Goal: Transaction & Acquisition: Purchase product/service

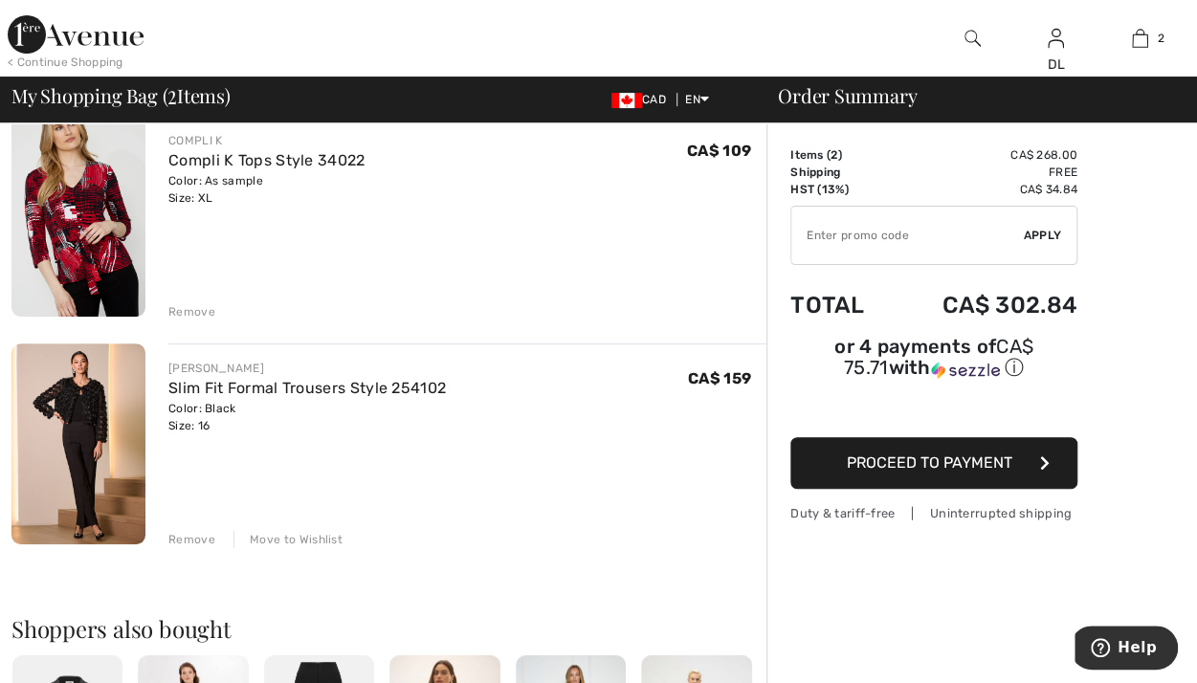
scroll to position [191, 0]
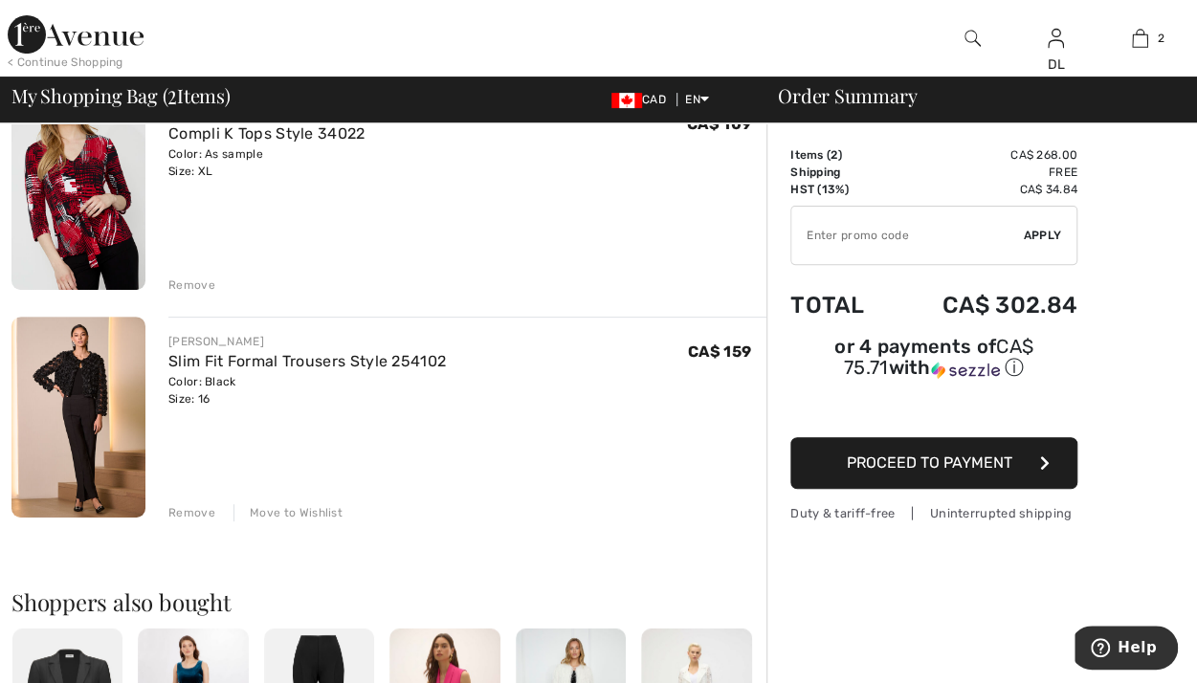
click at [270, 373] on div "Color: Black Size: 16" at bounding box center [306, 390] width 277 height 34
click at [293, 365] on link "Slim Fit Formal Trousers Style 254102" at bounding box center [306, 361] width 277 height 18
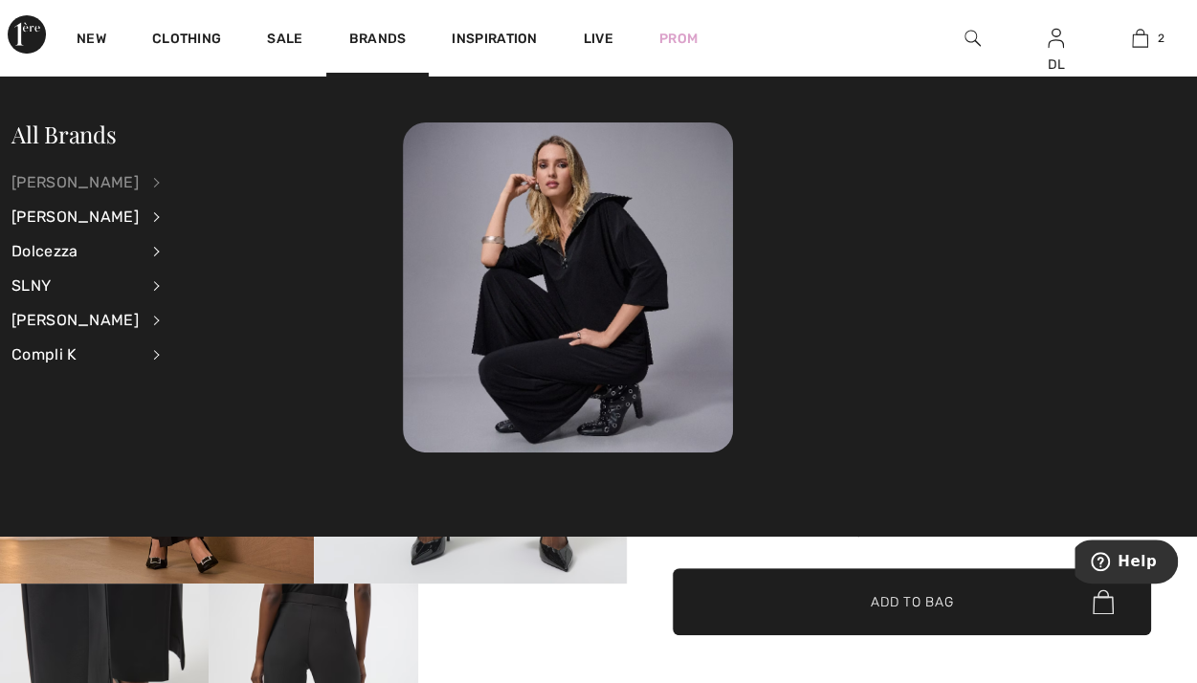
click at [85, 175] on div "[PERSON_NAME]" at bounding box center [74, 183] width 127 height 34
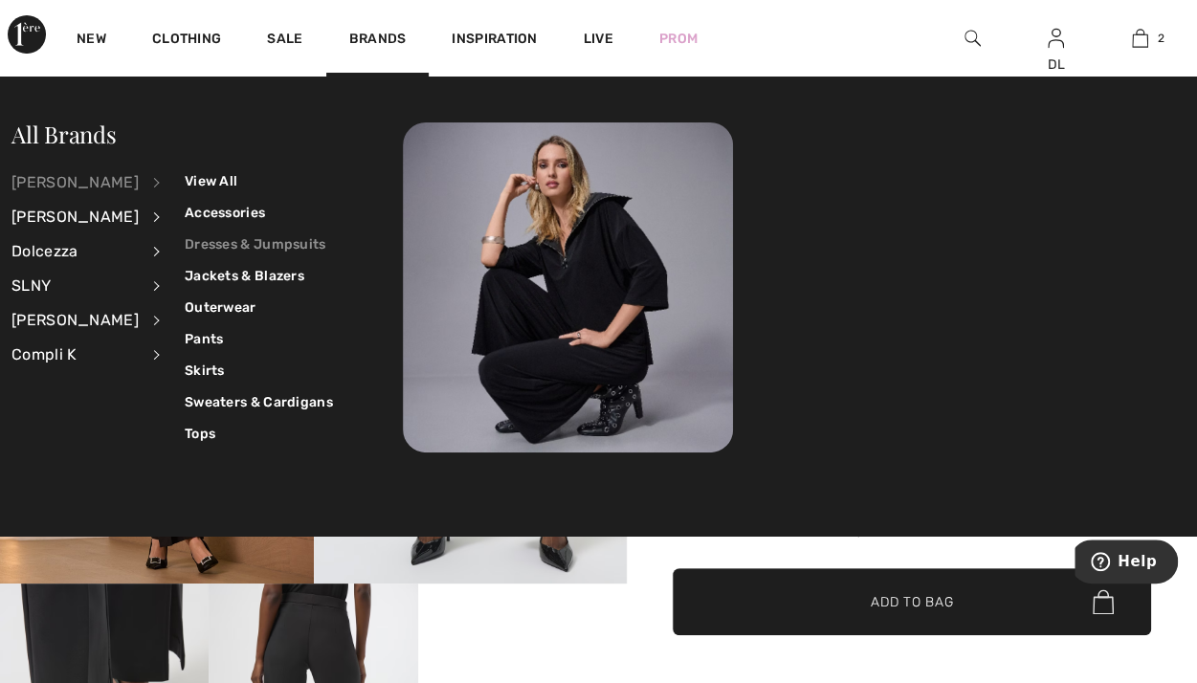
click at [226, 243] on link "Dresses & Jumpsuits" at bounding box center [259, 245] width 148 height 32
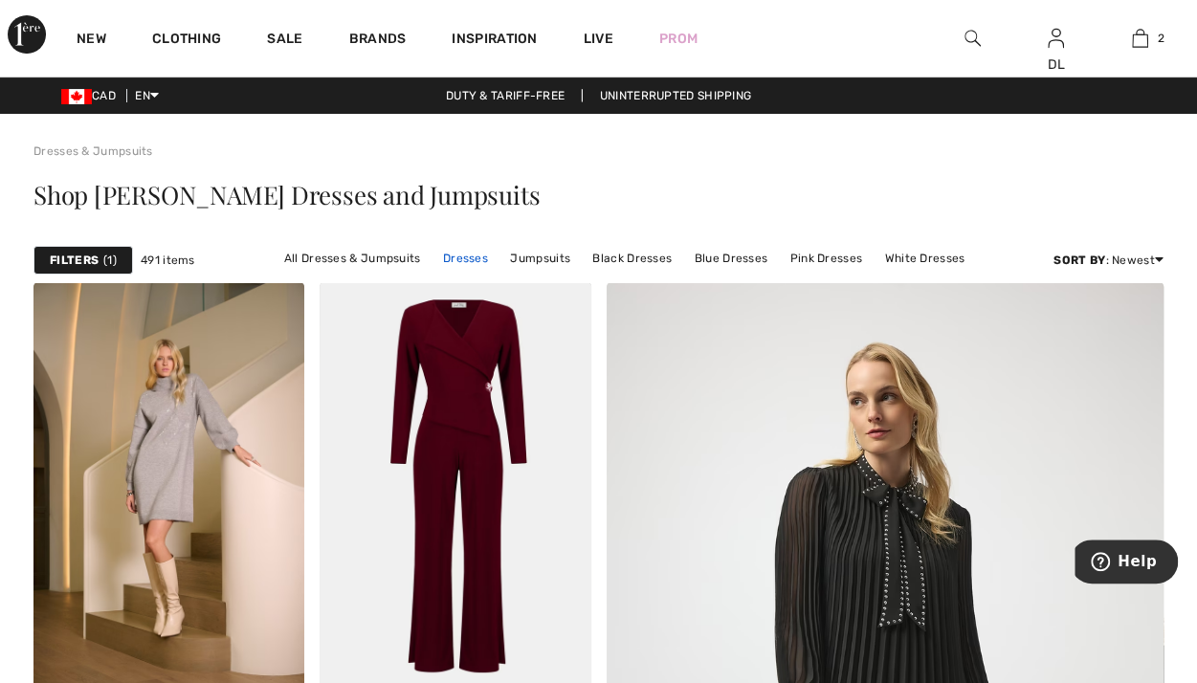
click at [467, 254] on link "Dresses" at bounding box center [465, 258] width 64 height 25
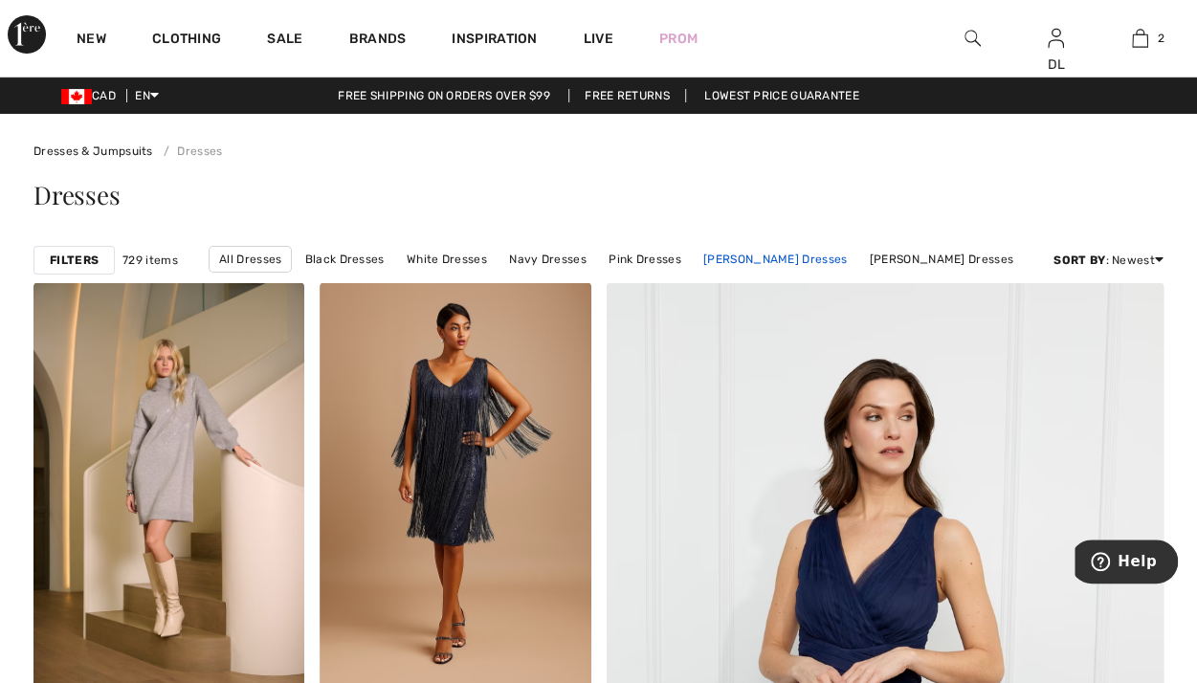
click at [754, 258] on link "Joseph Ribkoff Dresses" at bounding box center [775, 259] width 163 height 25
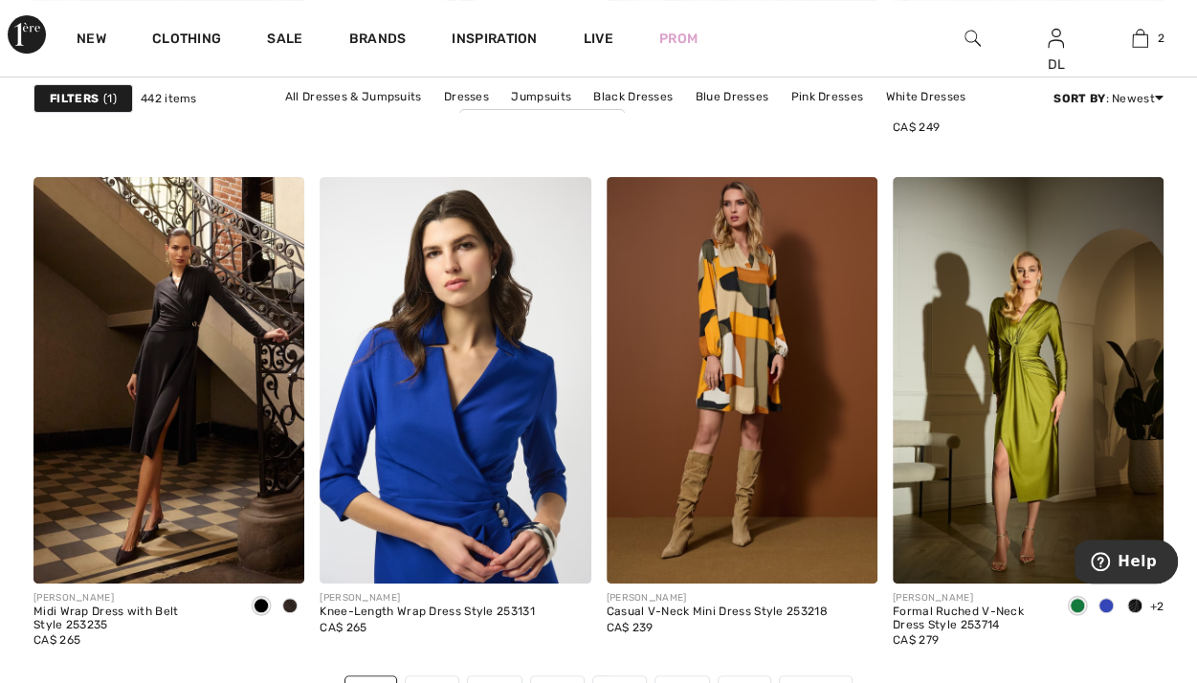
scroll to position [7558, 0]
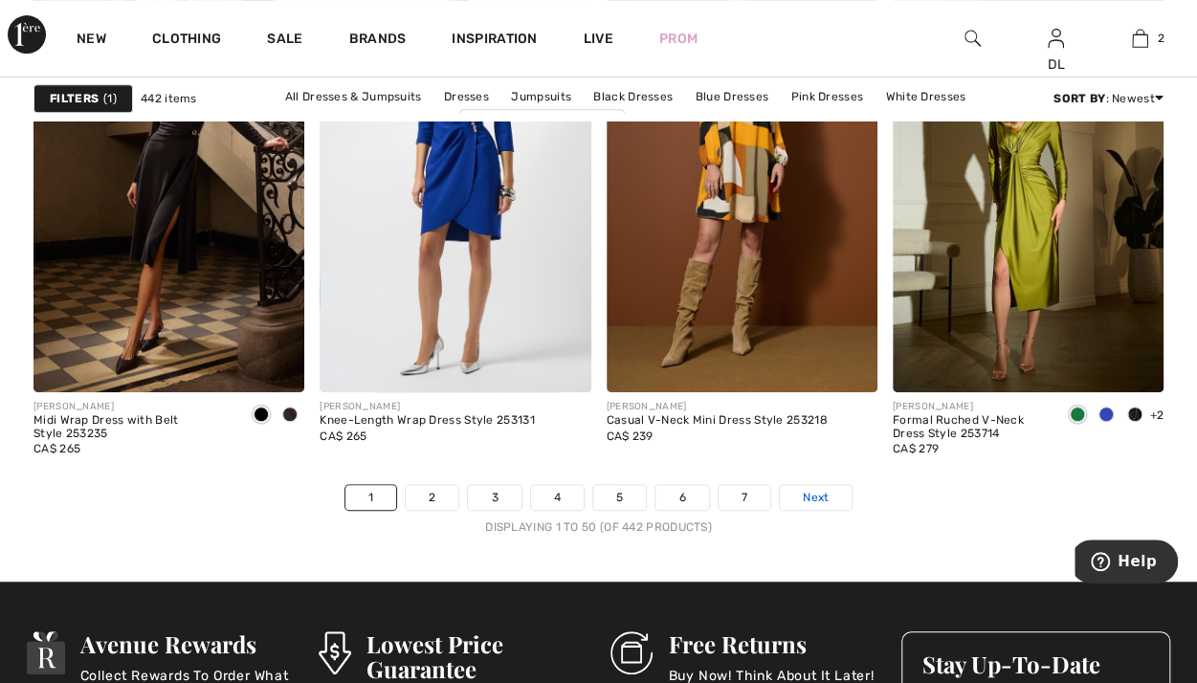
click at [813, 492] on span "Next" at bounding box center [816, 497] width 26 height 17
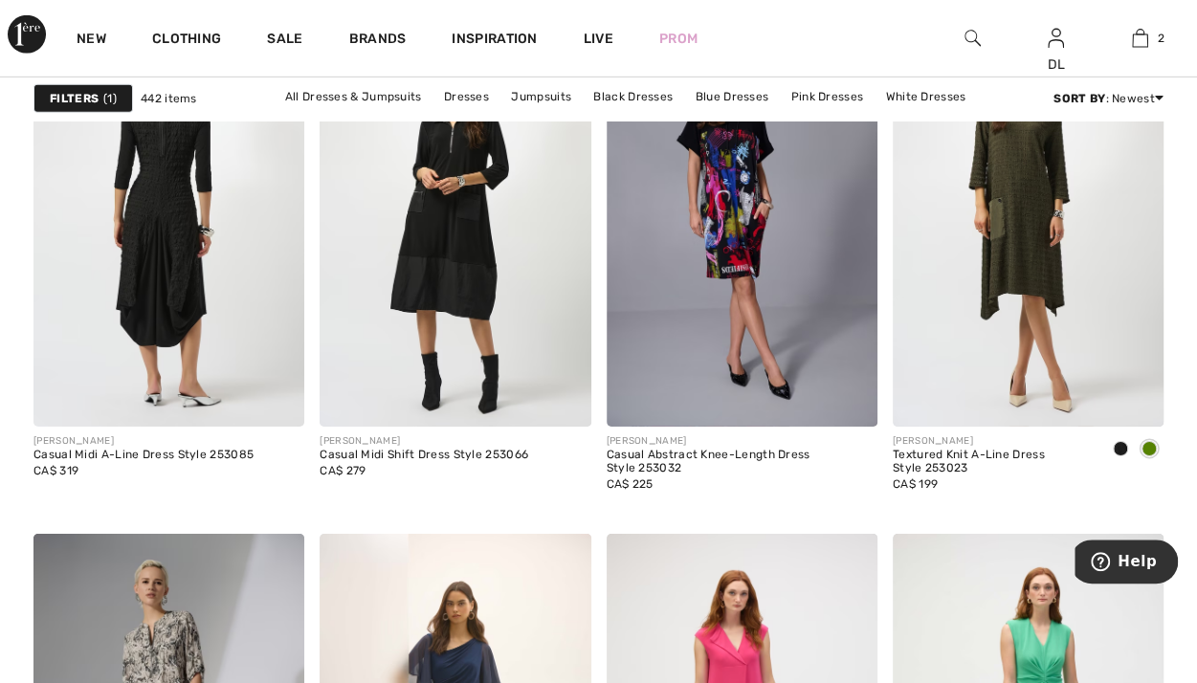
scroll to position [6506, 0]
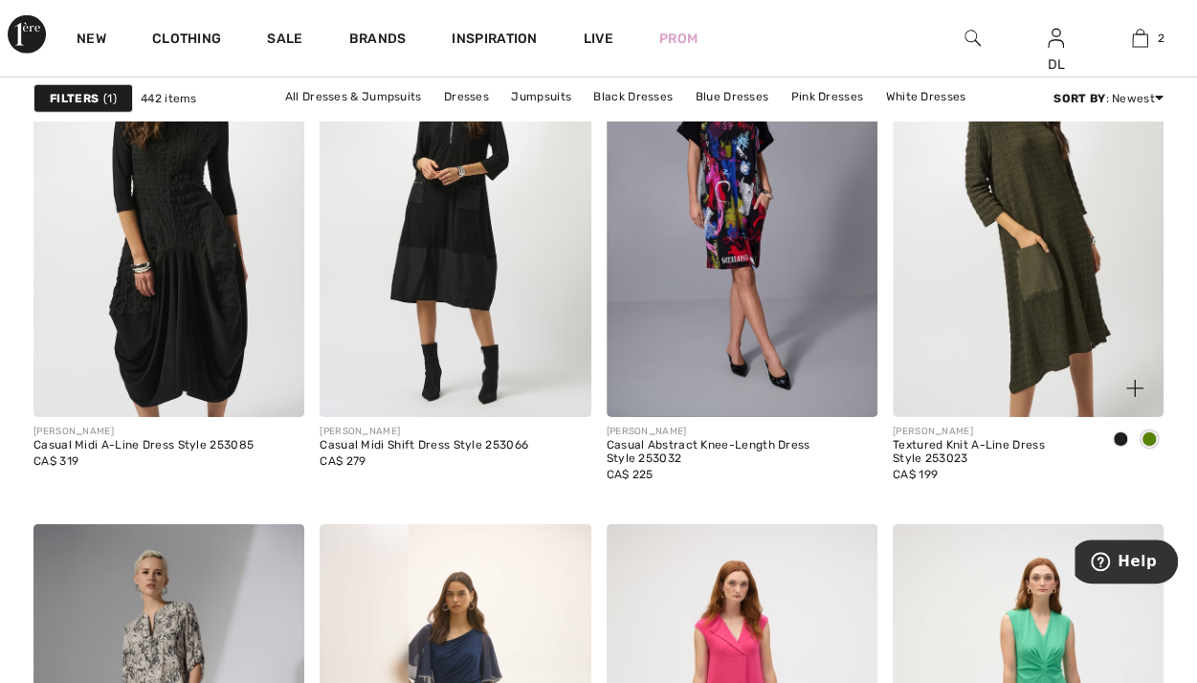
click at [1029, 360] on img at bounding box center [1028, 214] width 271 height 407
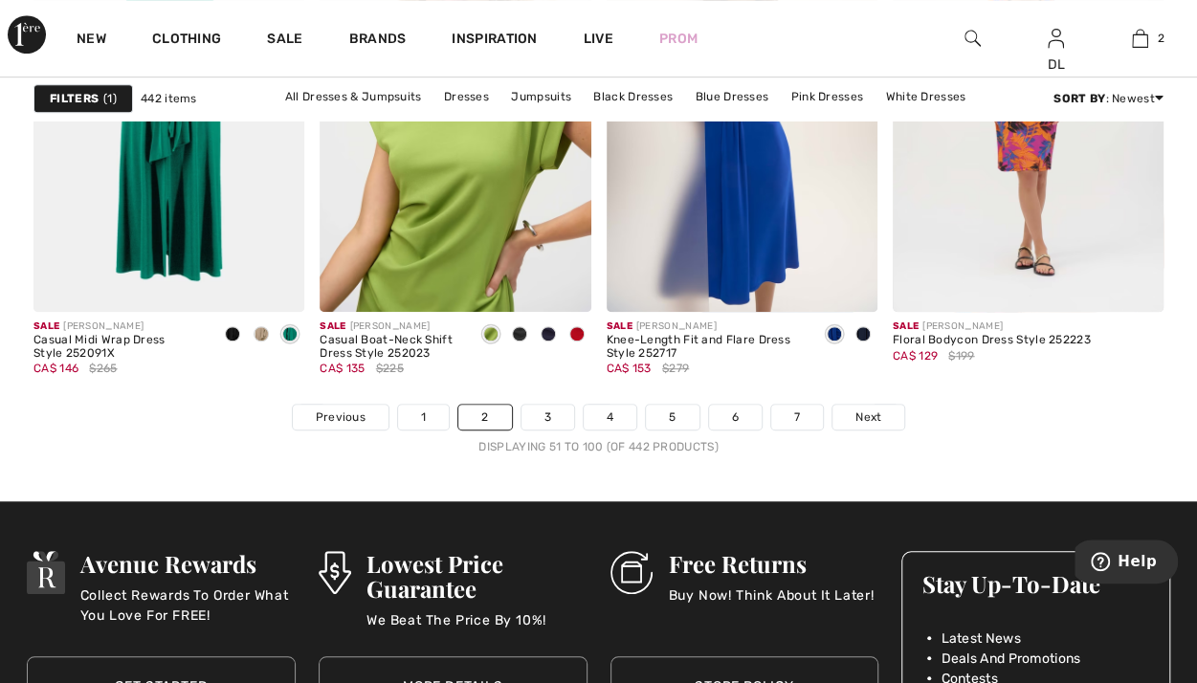
scroll to position [7654, 0]
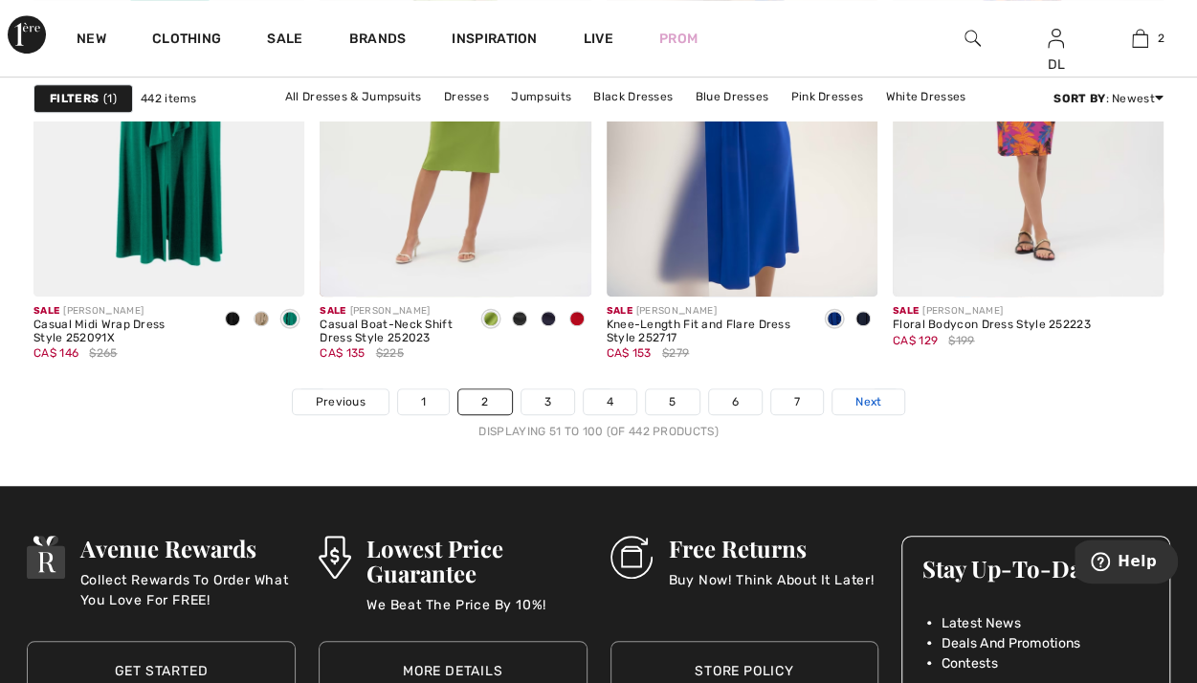
click at [863, 393] on span "Next" at bounding box center [868, 401] width 26 height 17
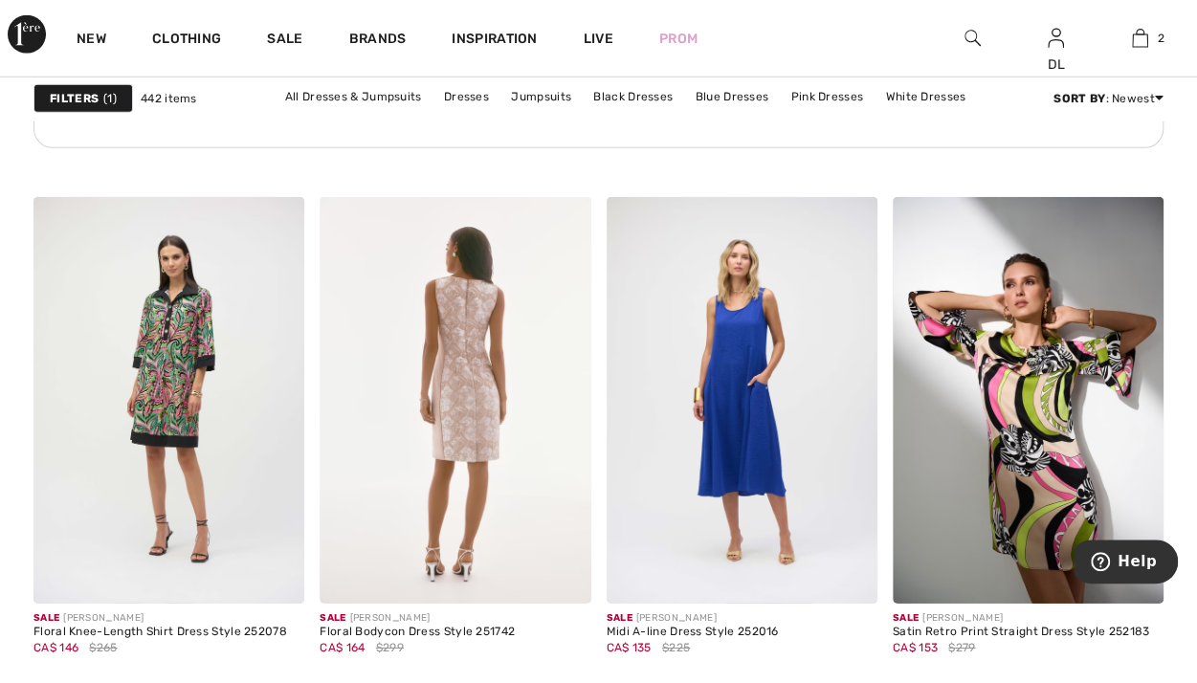
scroll to position [6314, 0]
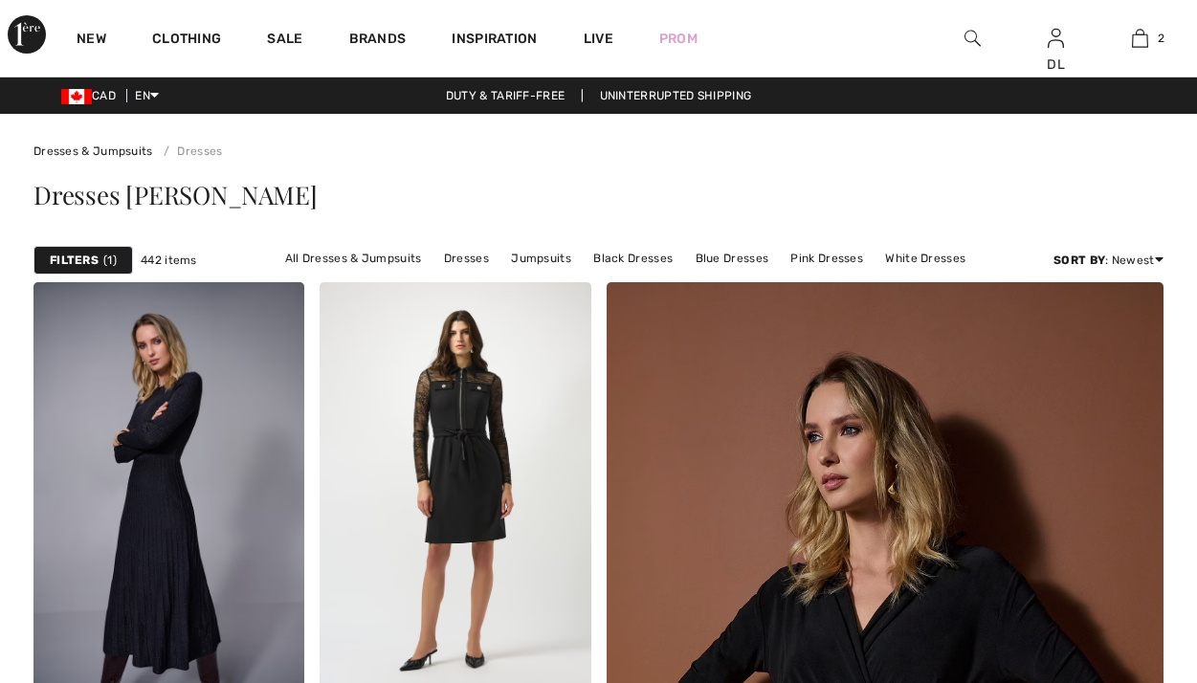
scroll to position [7654, 0]
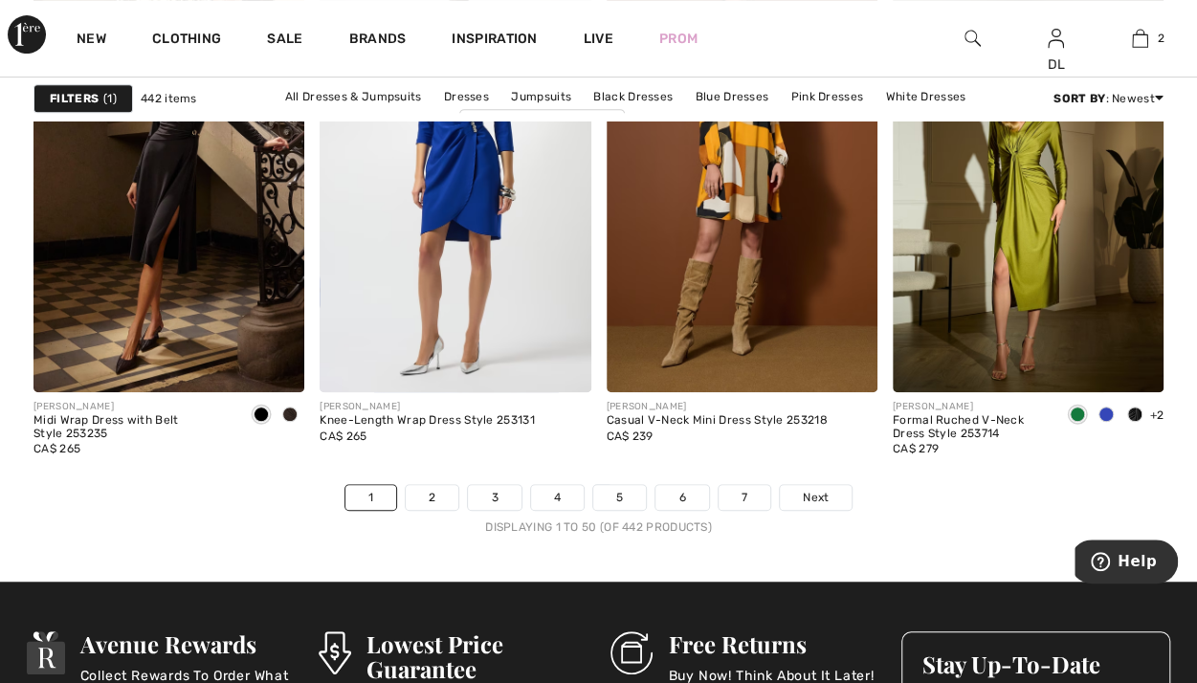
scroll to position [7749, 0]
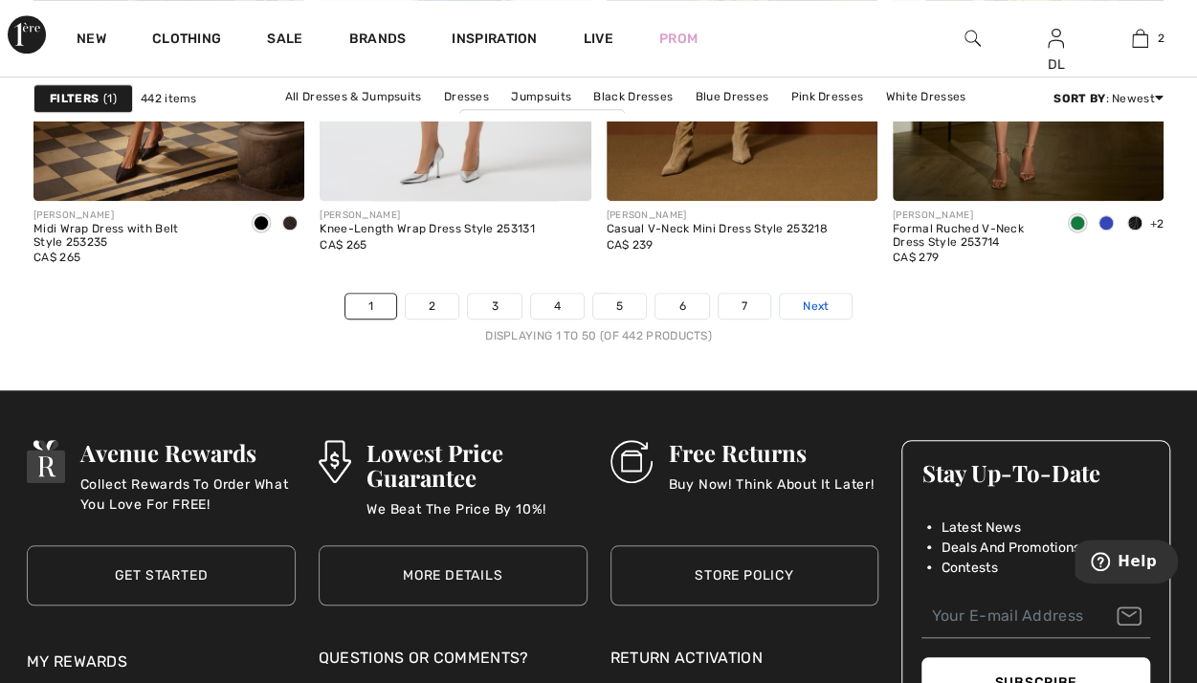
click at [815, 298] on span "Next" at bounding box center [816, 306] width 26 height 17
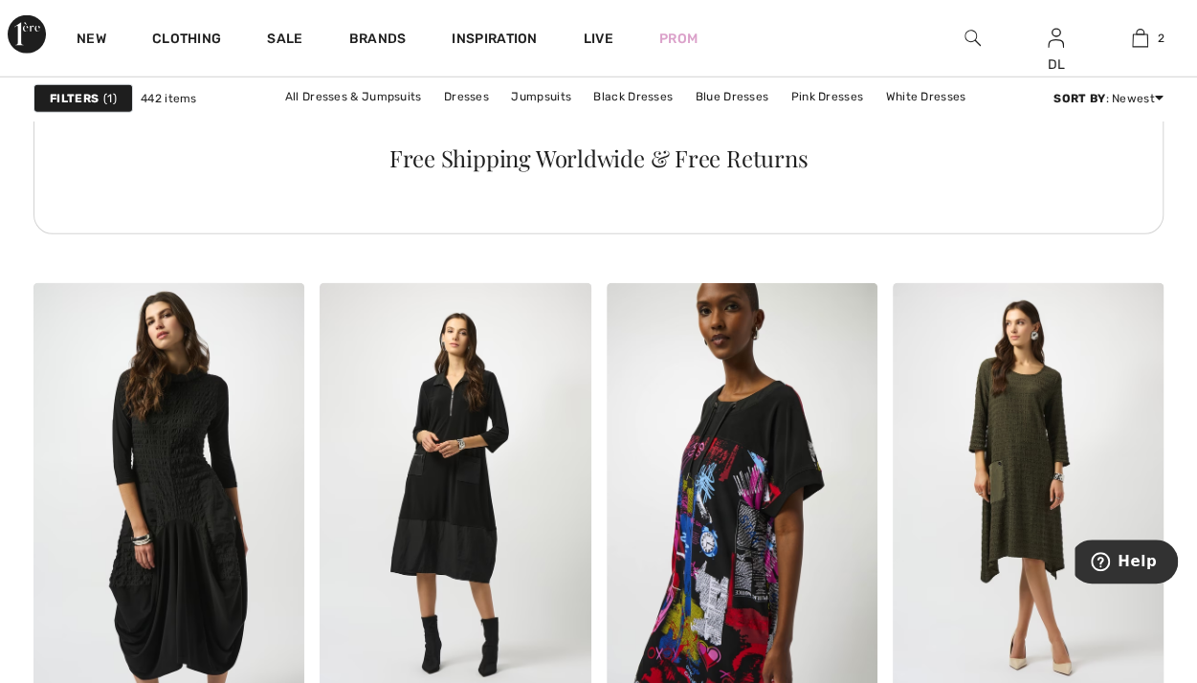
scroll to position [6410, 0]
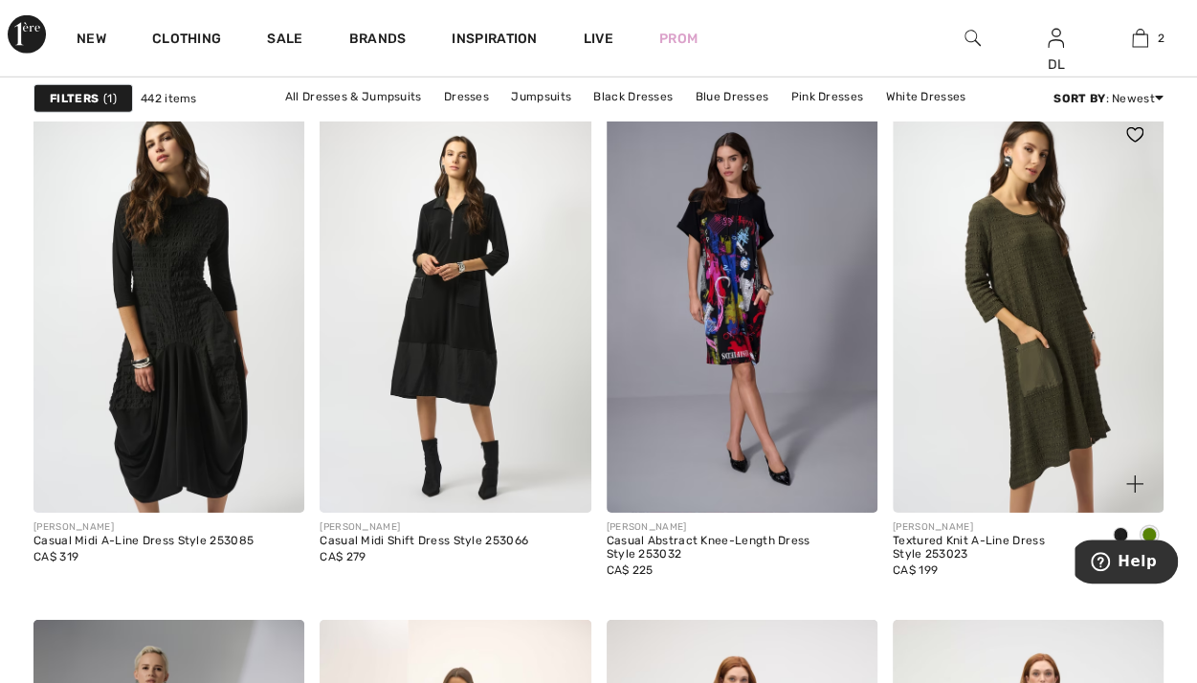
click at [989, 337] on img at bounding box center [1028, 309] width 271 height 407
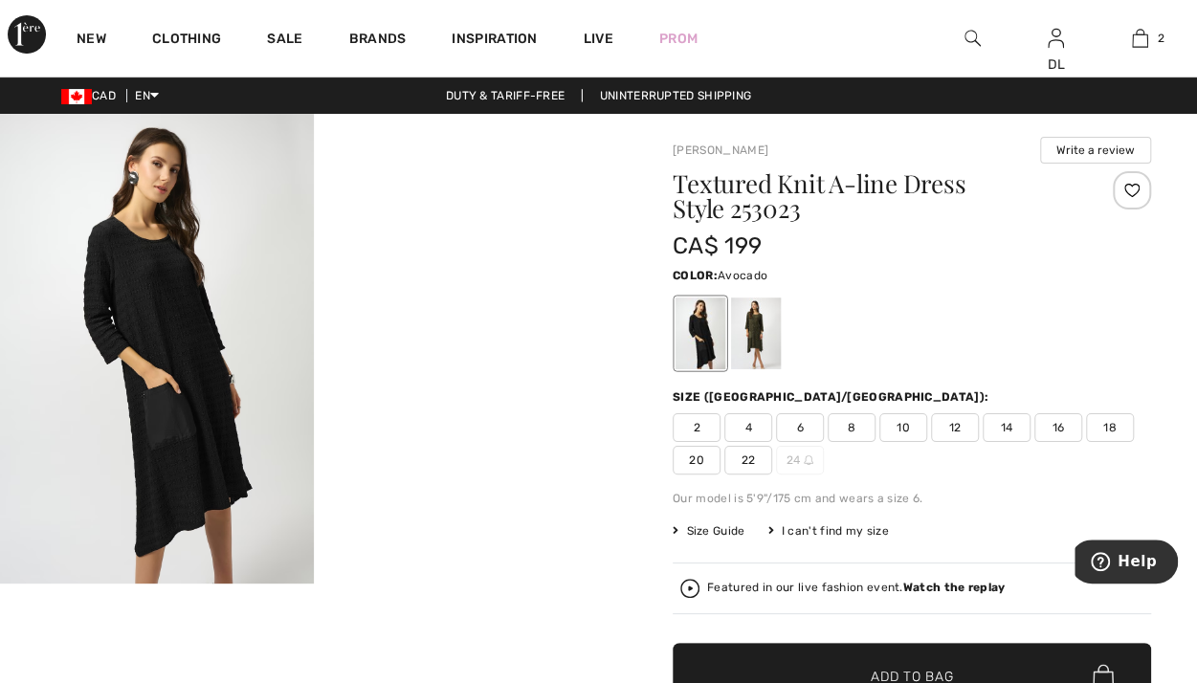
click at [766, 352] on div at bounding box center [756, 334] width 50 height 72
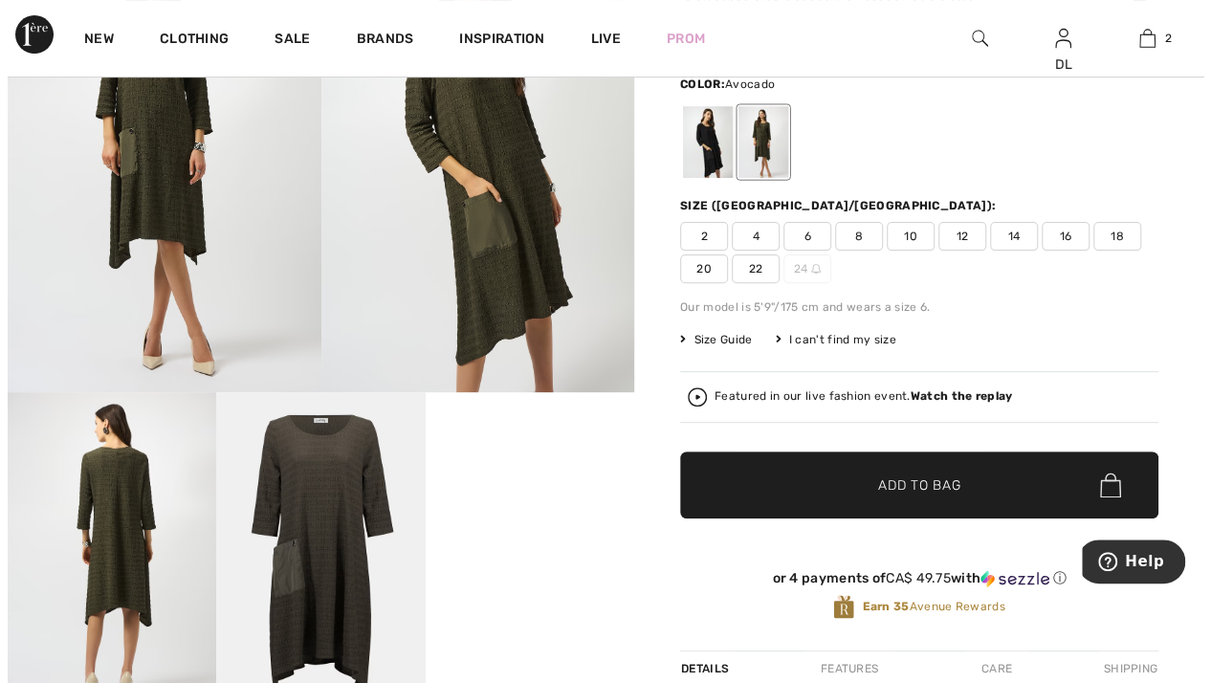
scroll to position [96, 0]
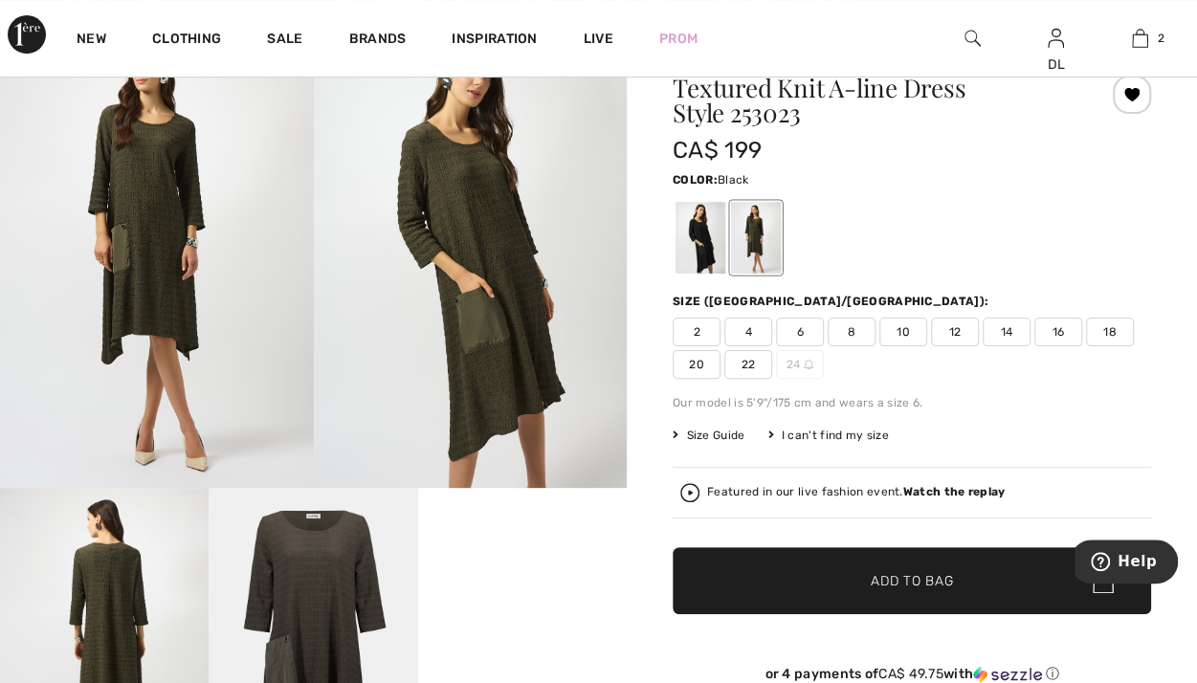
click at [699, 252] on div at bounding box center [700, 238] width 50 height 72
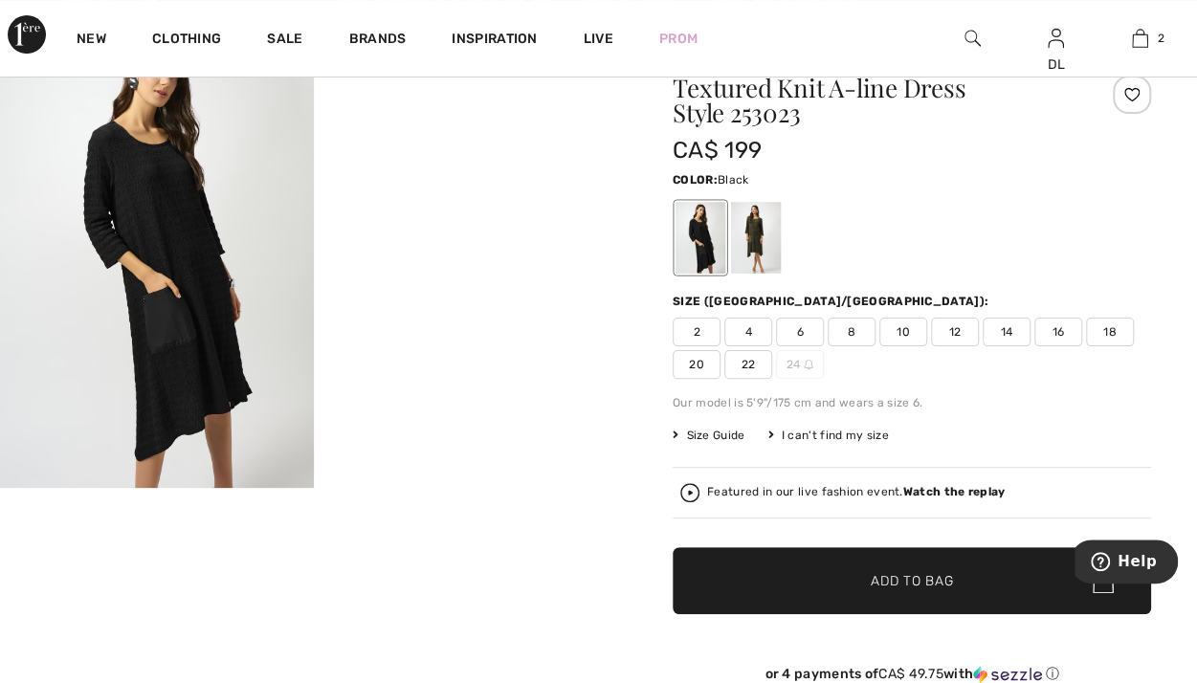
click at [166, 365] on img at bounding box center [157, 253] width 314 height 470
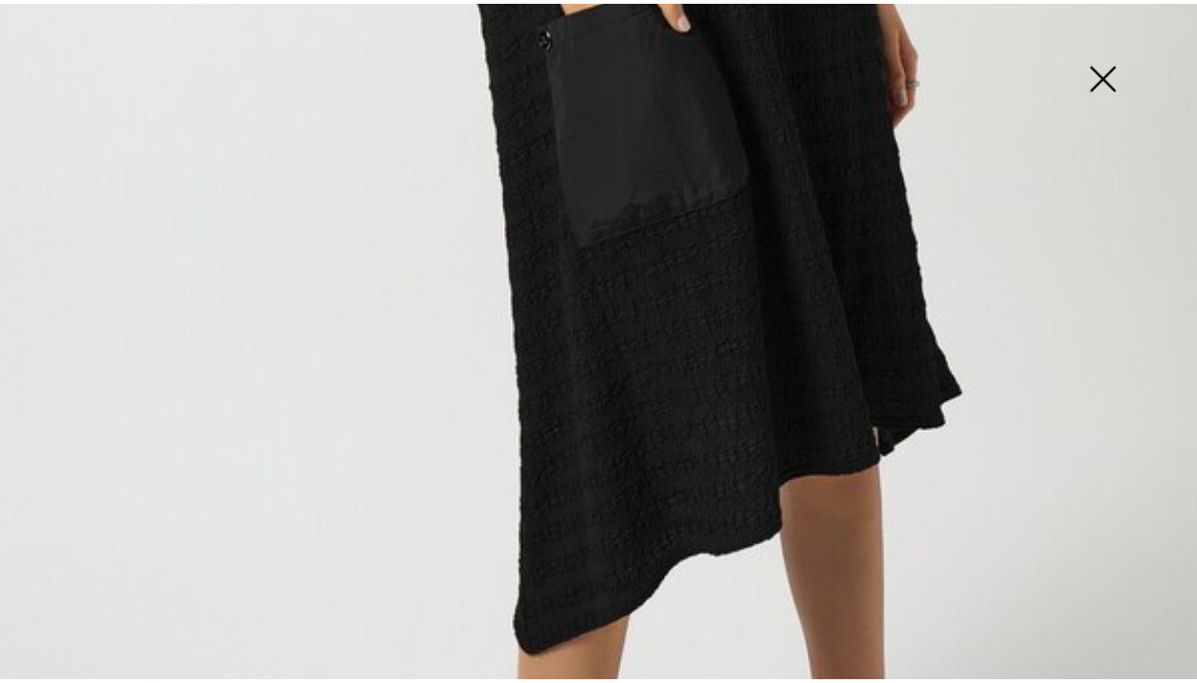
scroll to position [1110, 0]
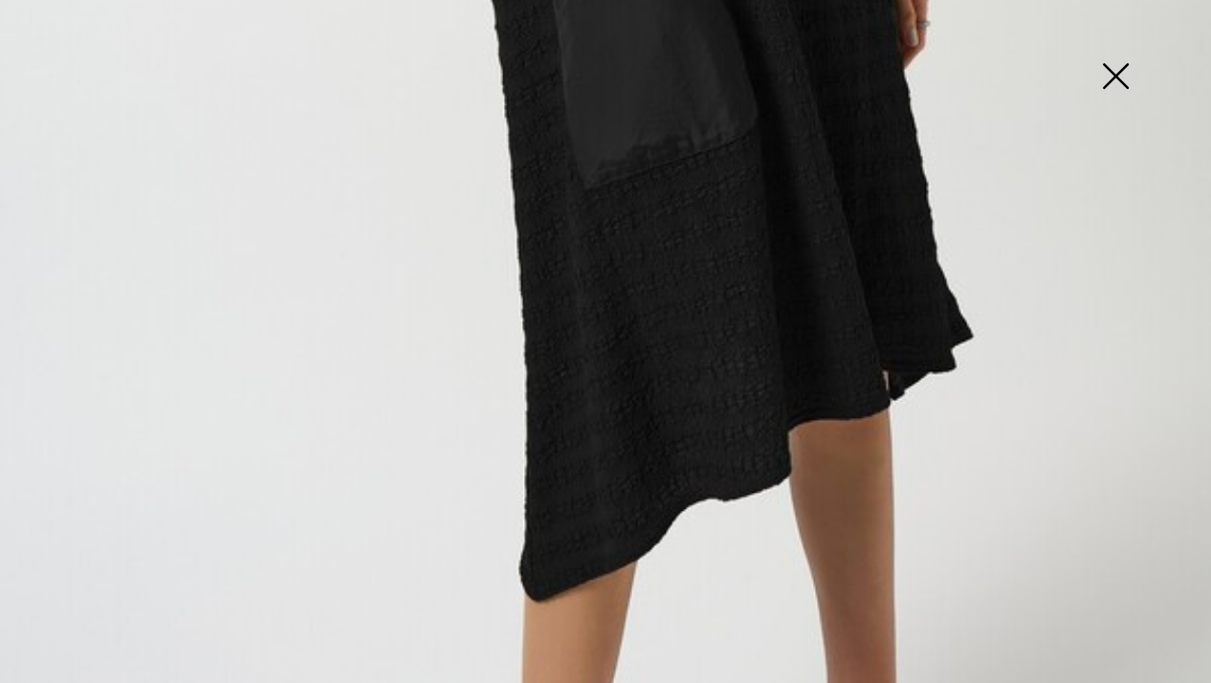
click at [1116, 76] on img at bounding box center [1116, 78] width 96 height 99
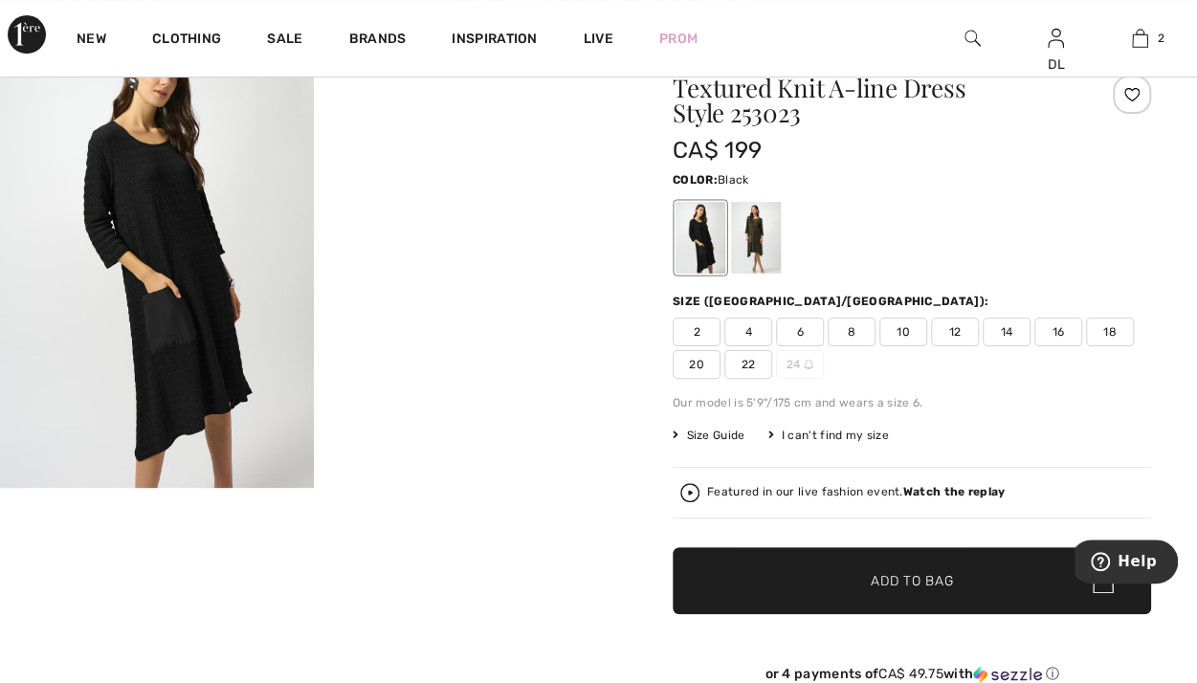
scroll to position [1087, 0]
click at [1064, 326] on span "16" at bounding box center [1058, 332] width 48 height 29
click at [760, 252] on div at bounding box center [756, 238] width 50 height 72
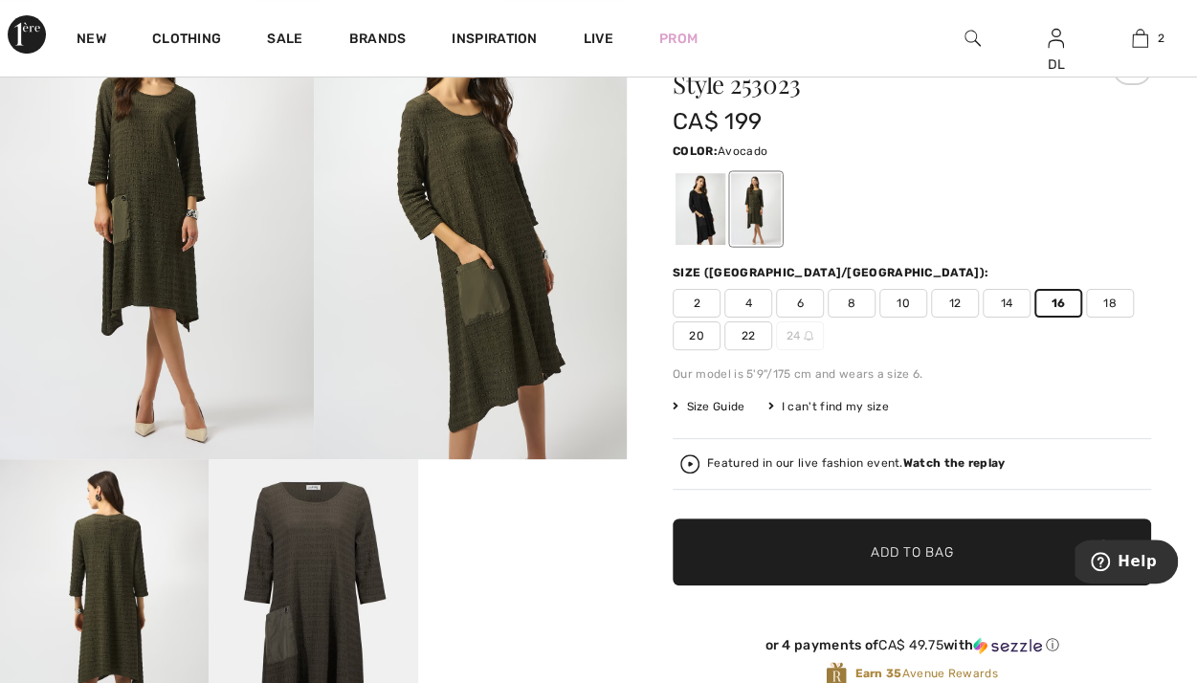
scroll to position [96, 0]
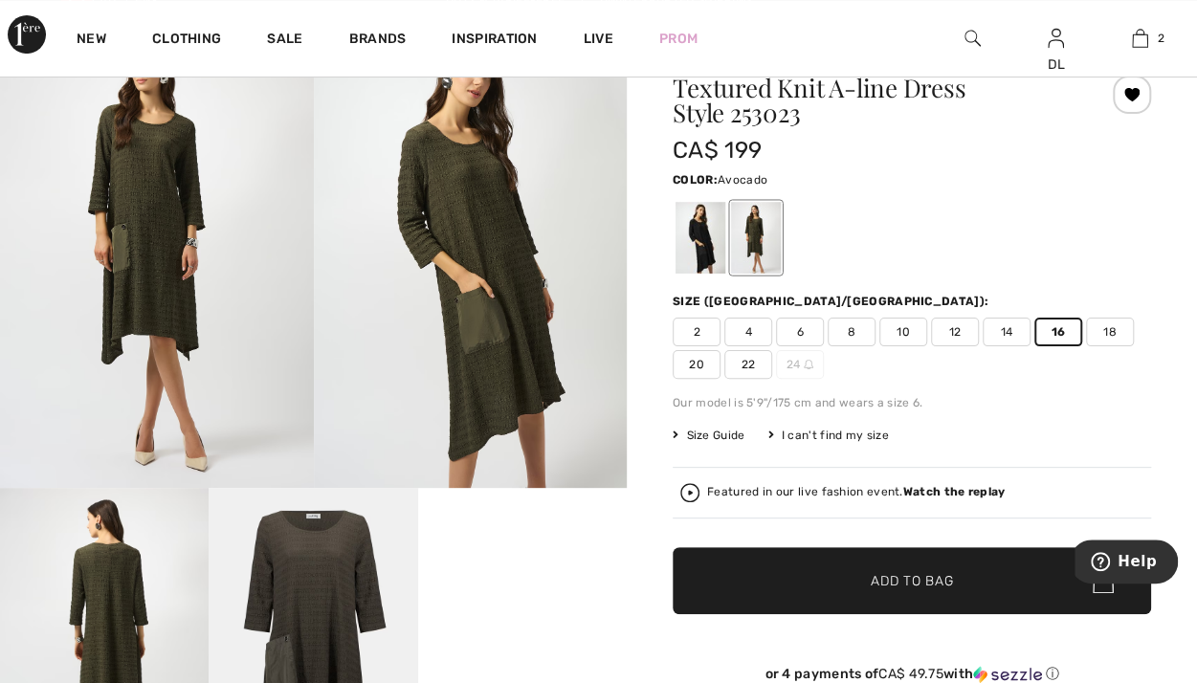
click at [820, 601] on span "✔ Added to Bag Add to Bag" at bounding box center [912, 580] width 478 height 67
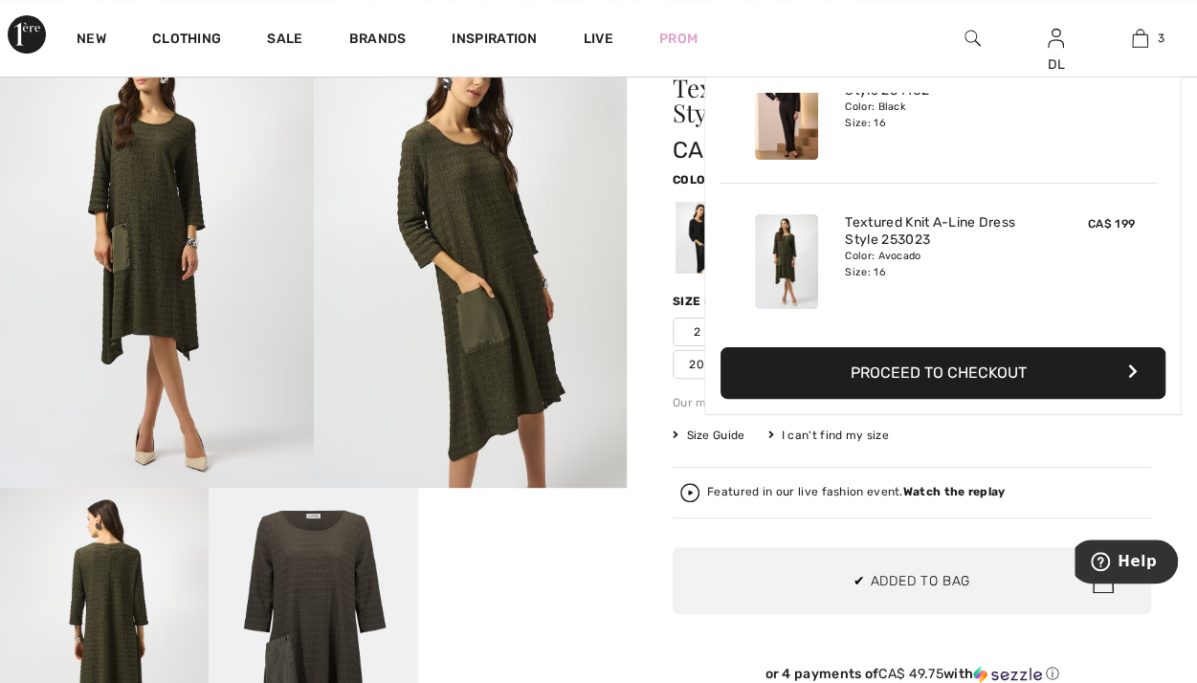
scroll to position [0, 0]
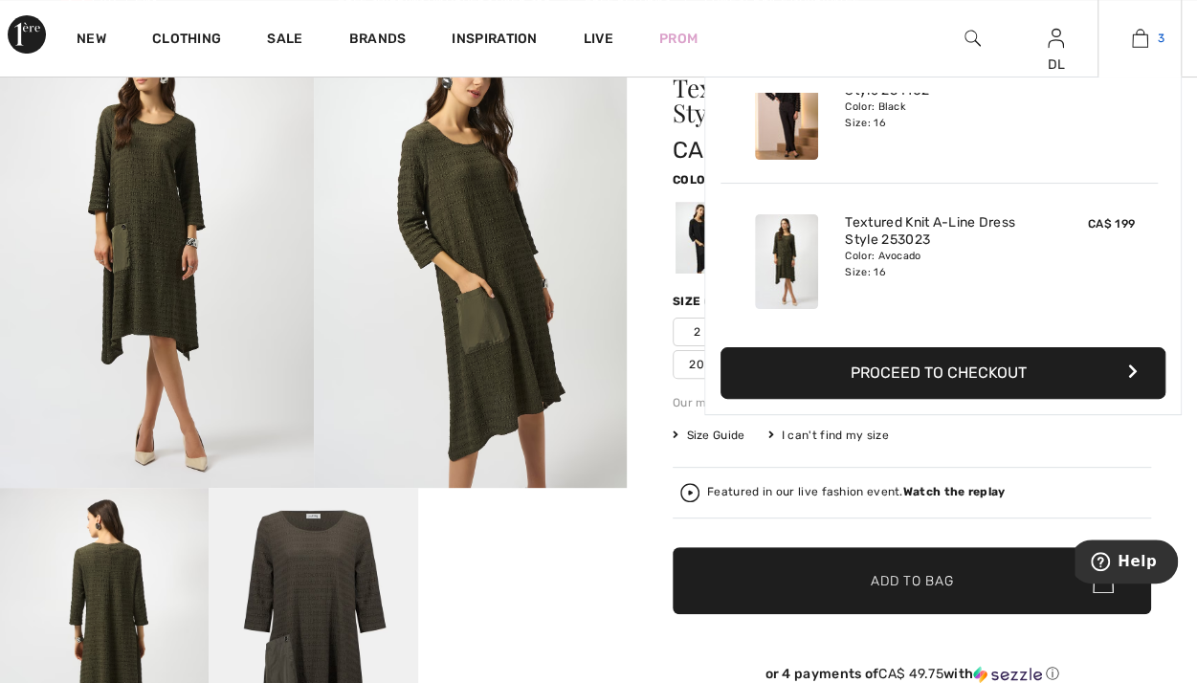
click at [1141, 37] on img at bounding box center [1140, 38] width 16 height 23
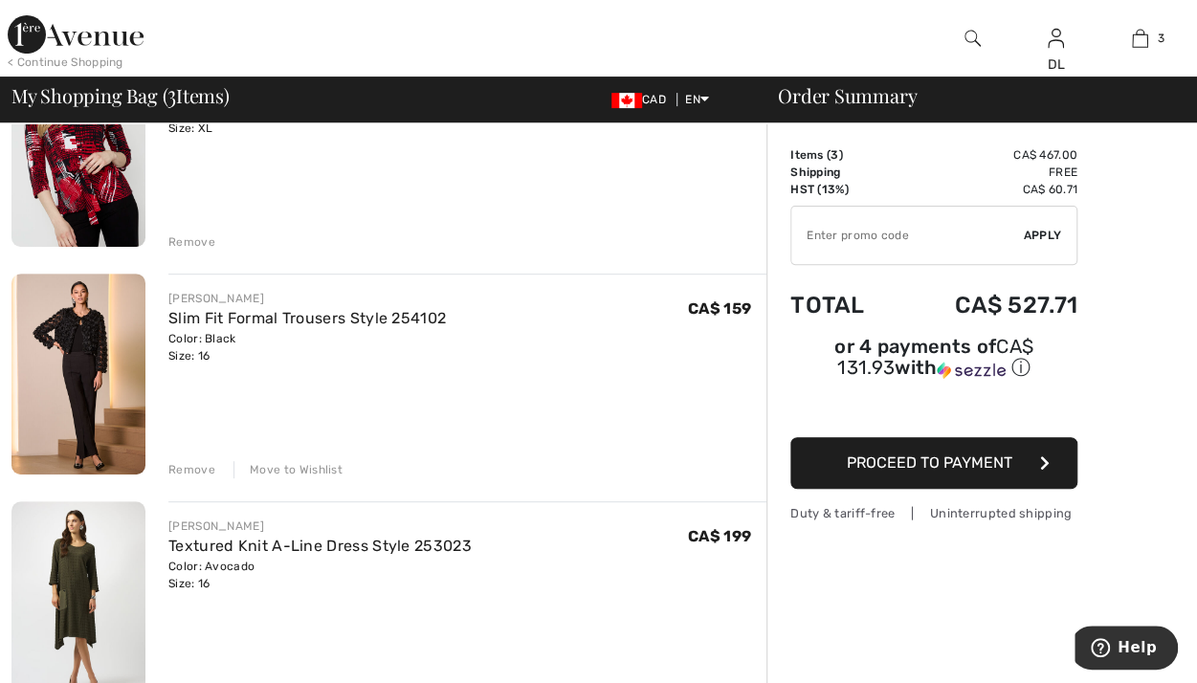
scroll to position [191, 0]
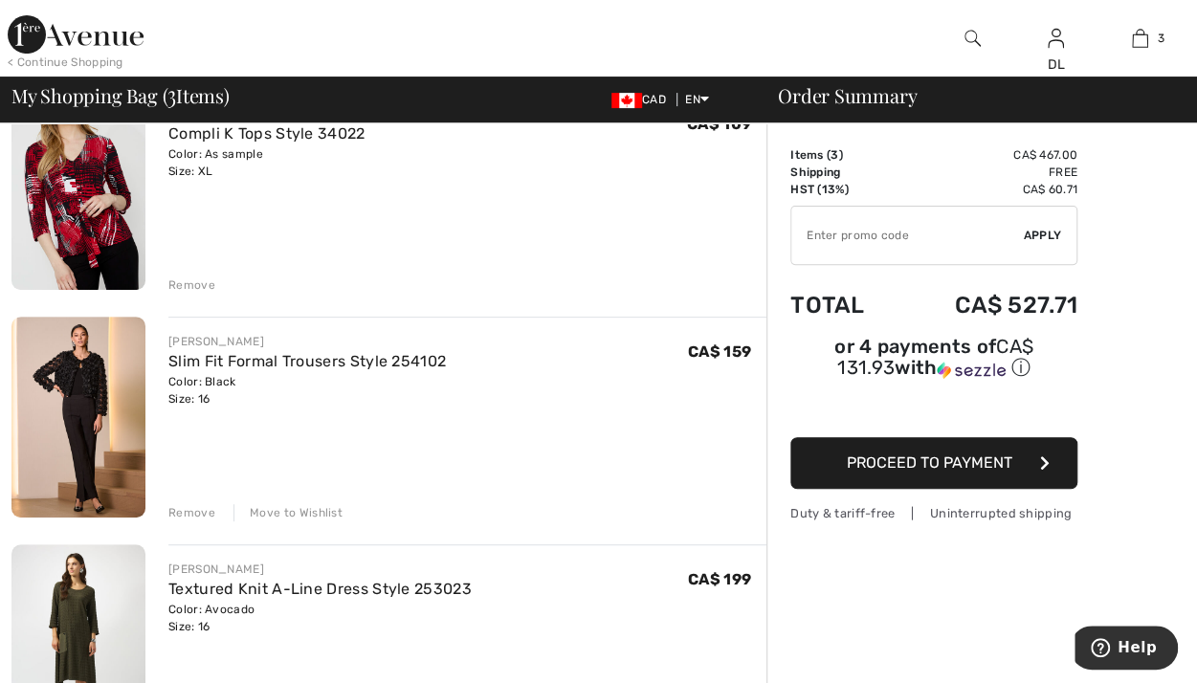
click at [186, 278] on div "Remove" at bounding box center [191, 284] width 47 height 17
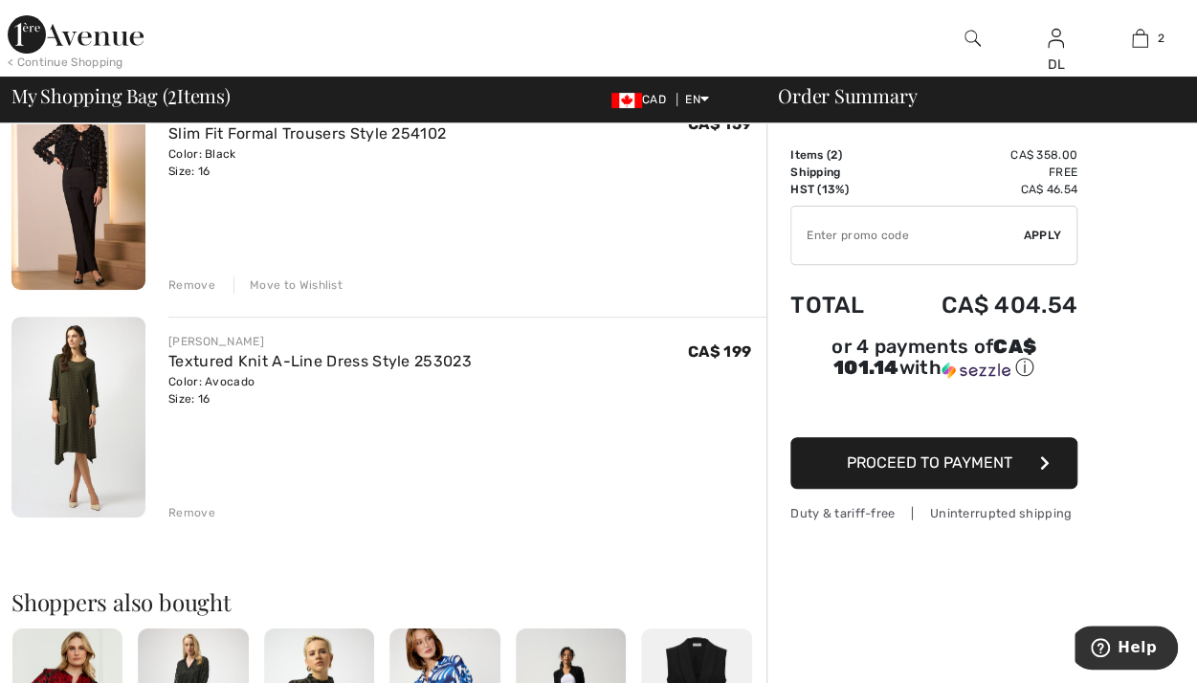
scroll to position [134, 0]
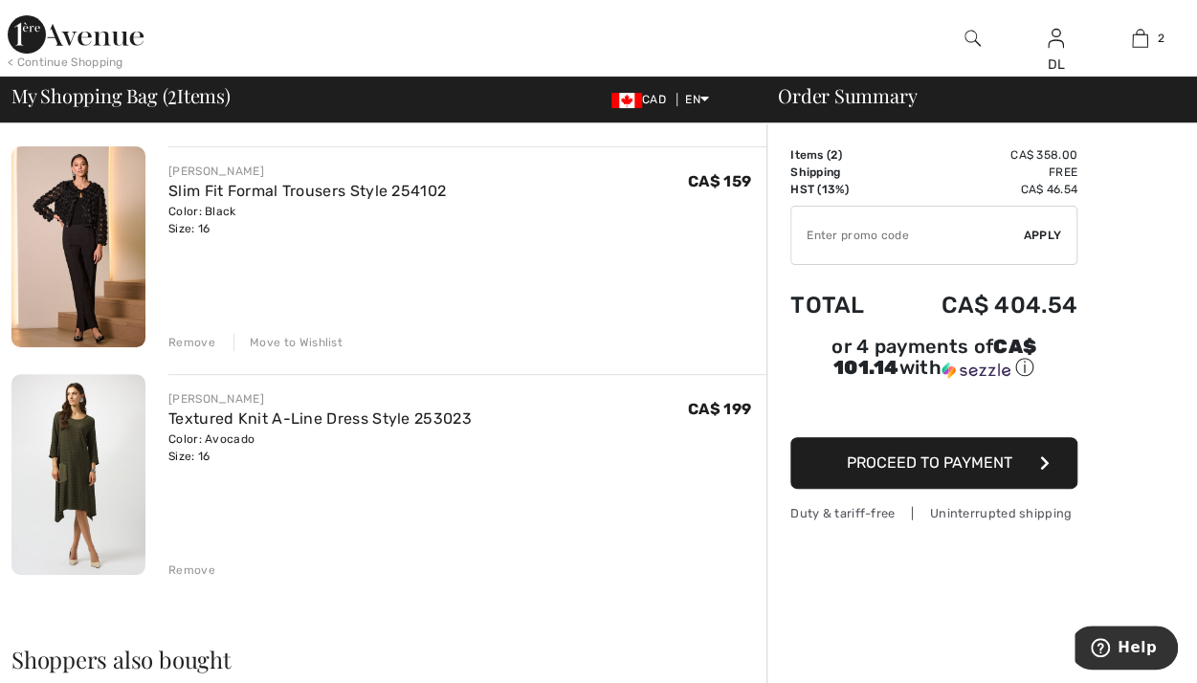
paste input "OC00150BC5"
type input "OC00150BC5"
click at [1049, 232] on span "Apply" at bounding box center [1043, 235] width 38 height 17
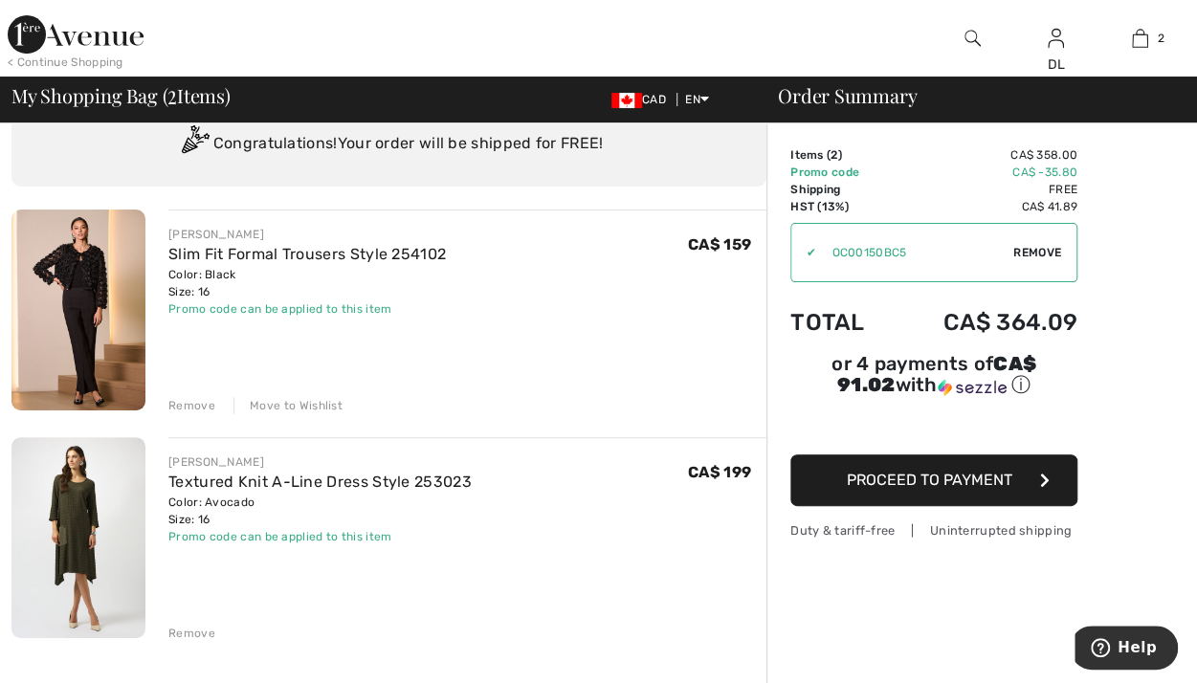
scroll to position [96, 0]
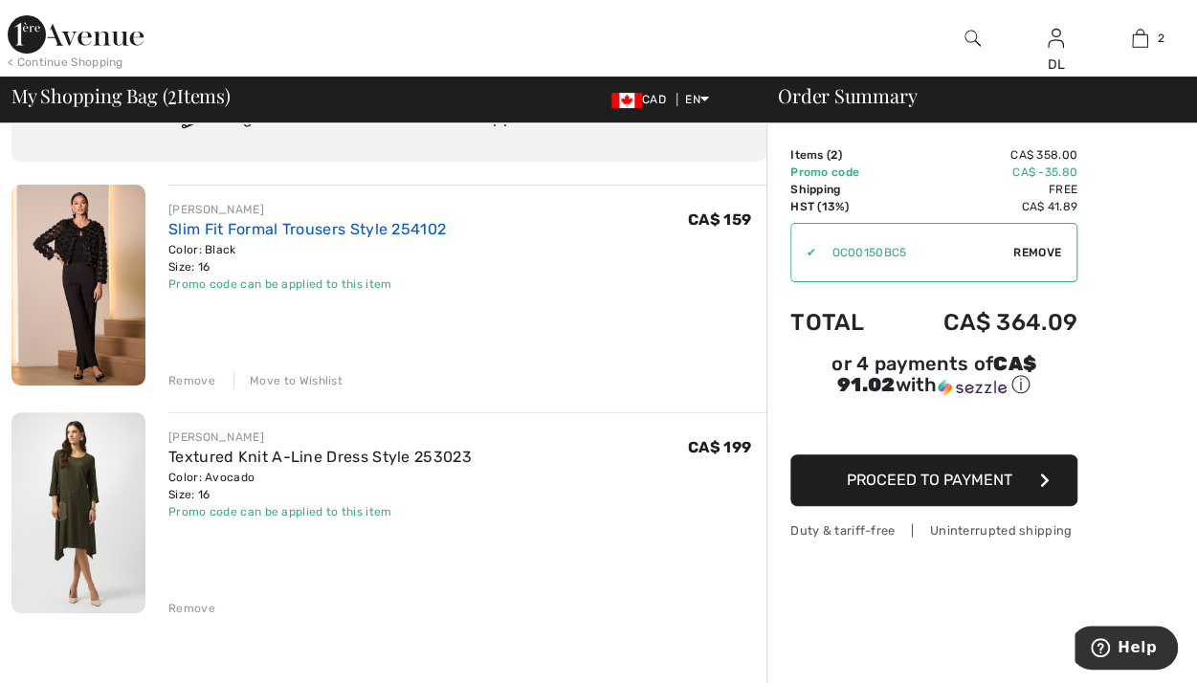
click at [272, 225] on link "Slim Fit Formal Trousers Style 254102" at bounding box center [306, 229] width 277 height 18
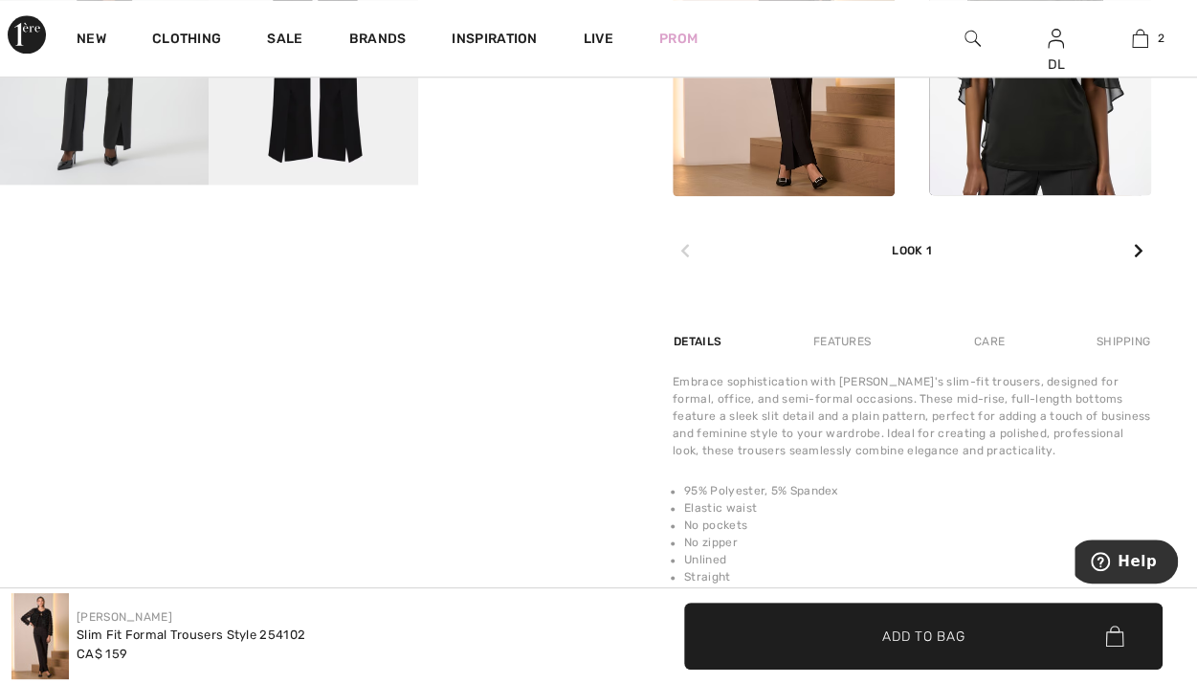
scroll to position [1148, 0]
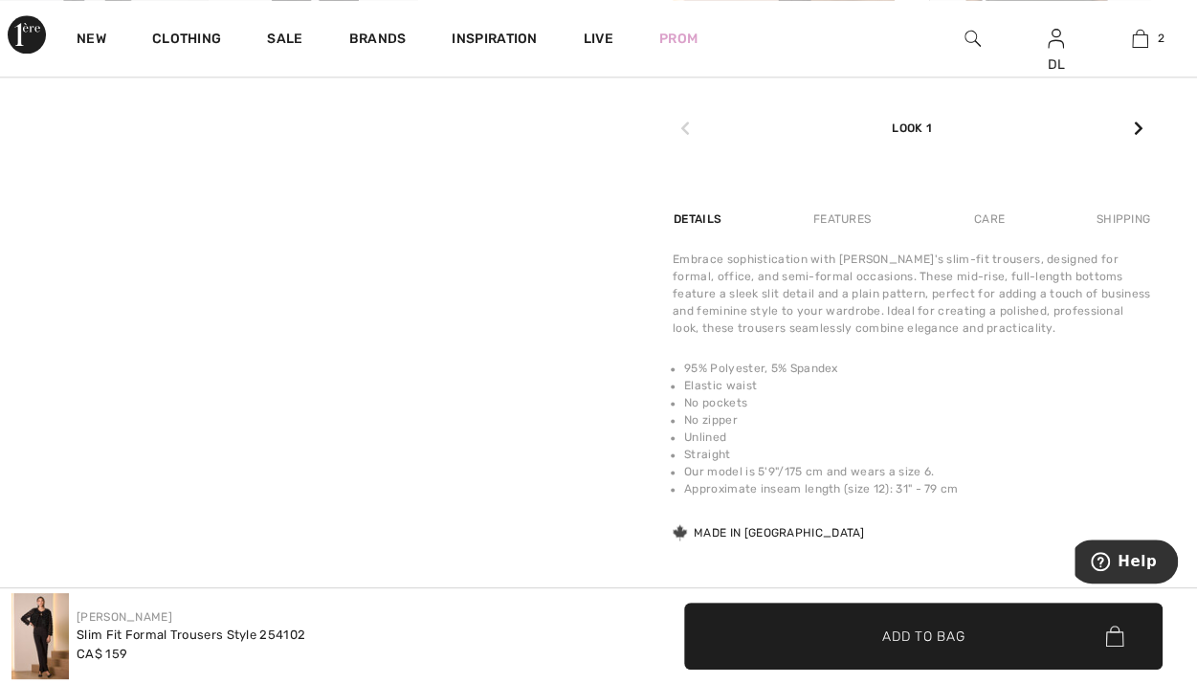
click at [844, 215] on div "Features" at bounding box center [842, 219] width 90 height 34
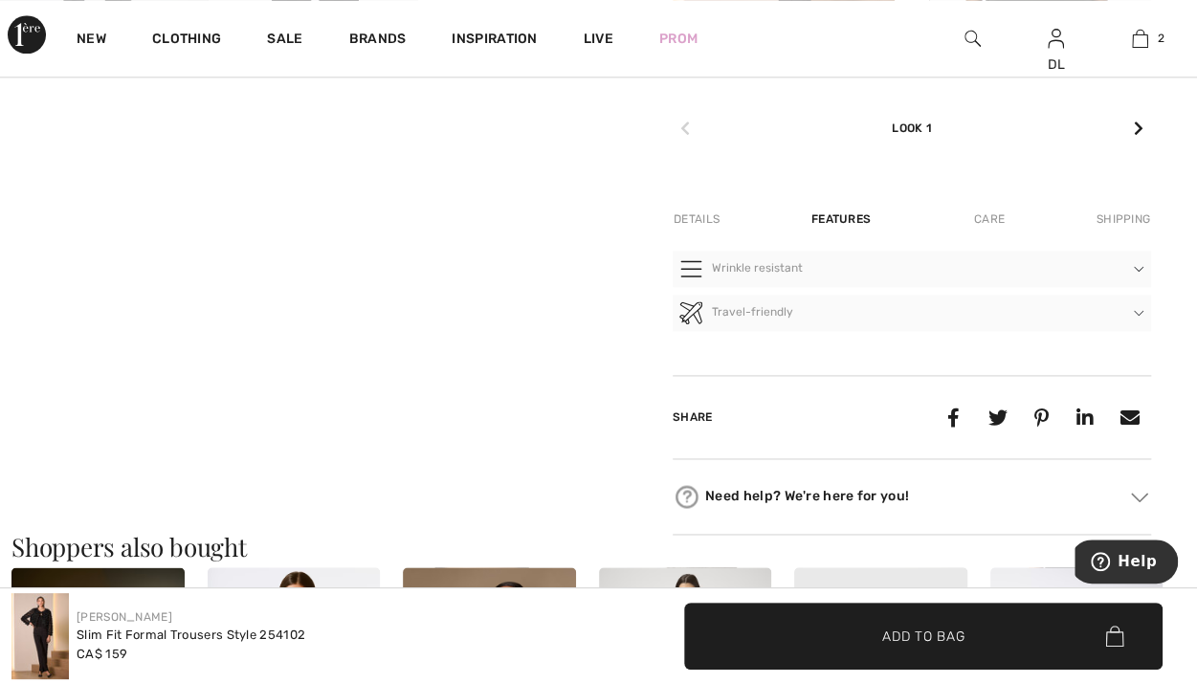
click at [983, 213] on div "Care" at bounding box center [989, 219] width 63 height 34
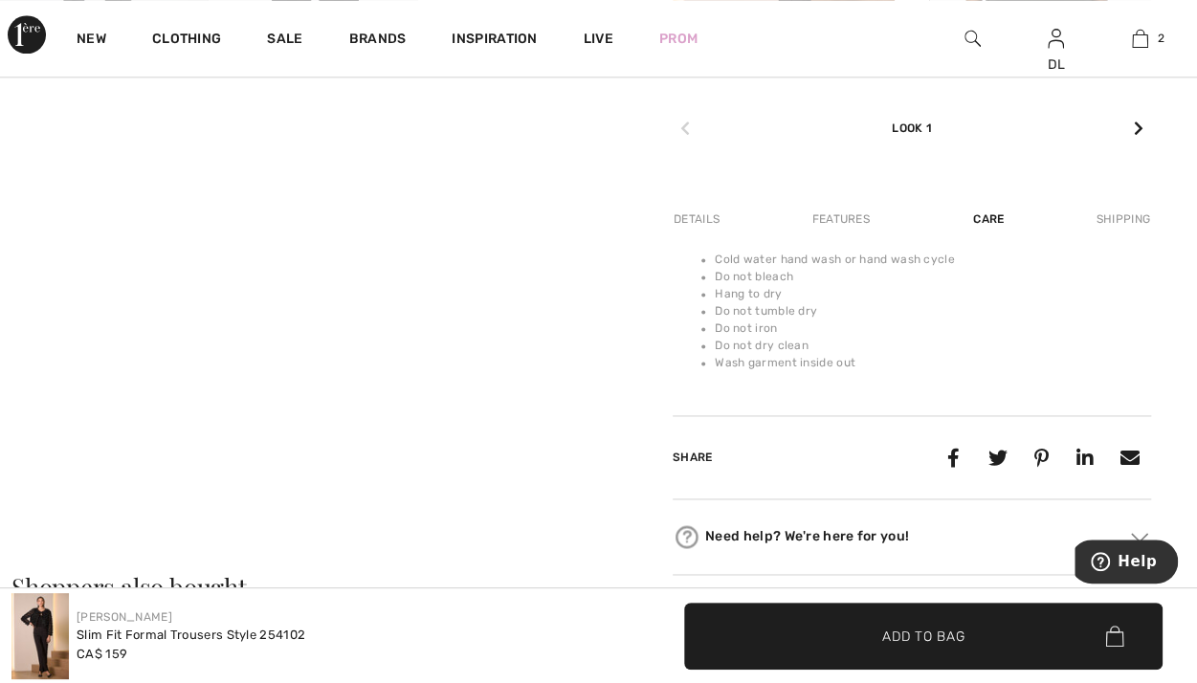
click at [716, 226] on div "Details" at bounding box center [699, 219] width 52 height 34
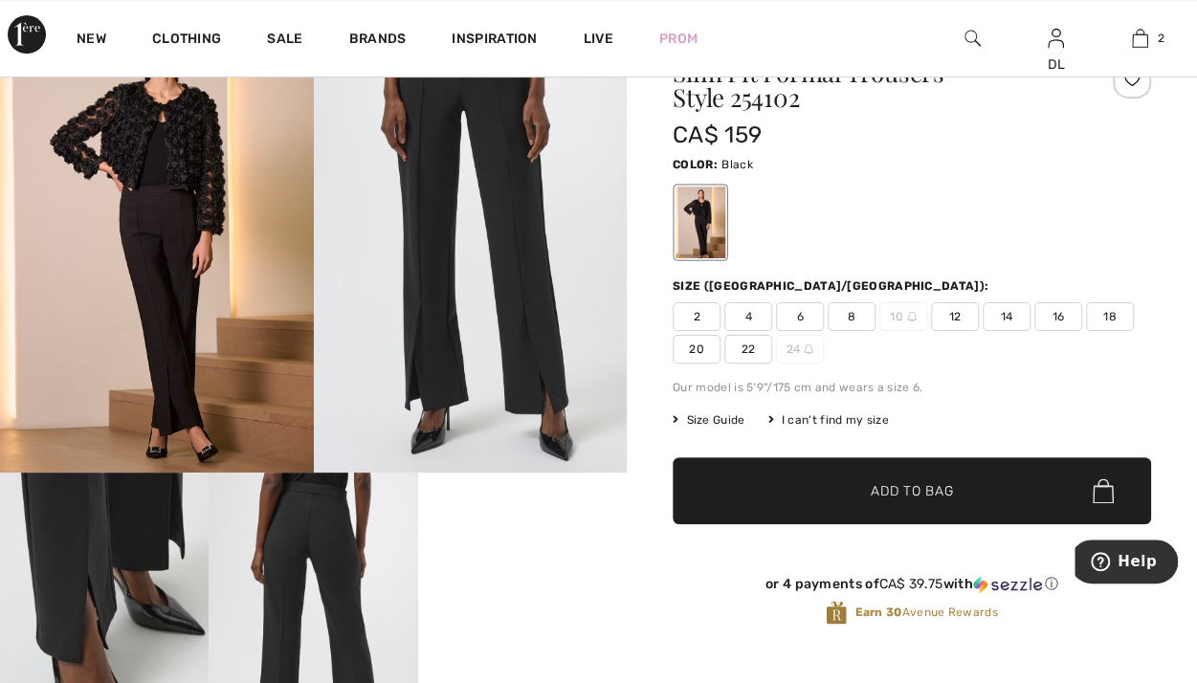
scroll to position [96, 0]
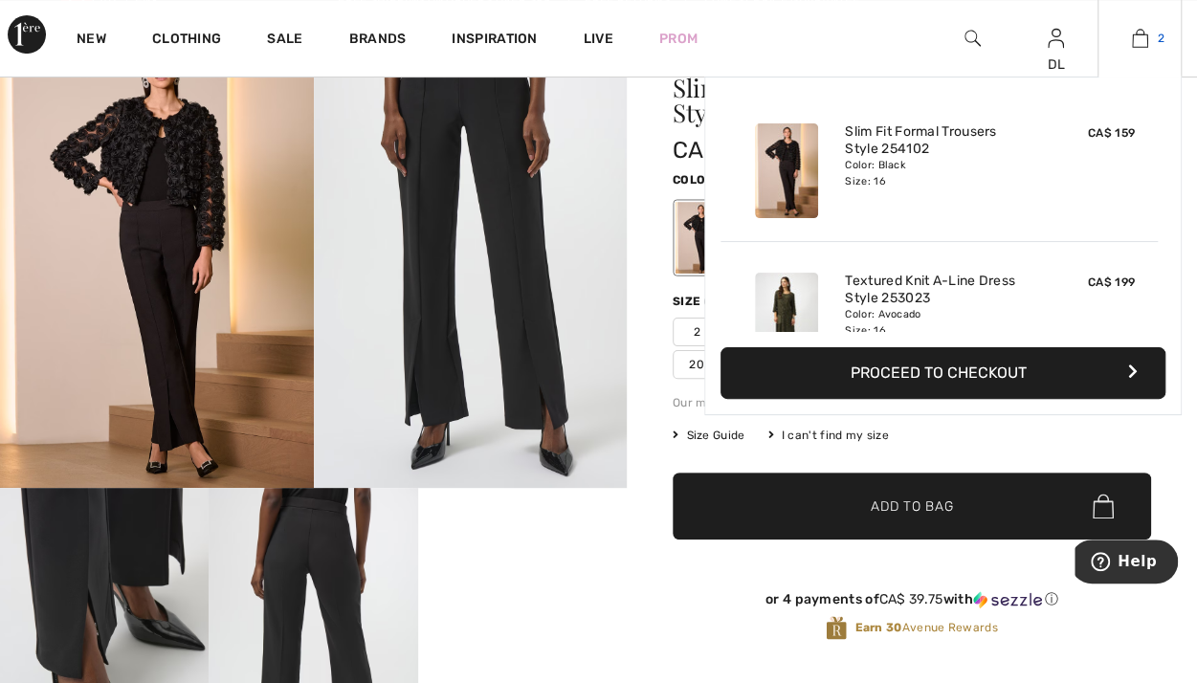
click at [1138, 46] on img at bounding box center [1140, 38] width 16 height 23
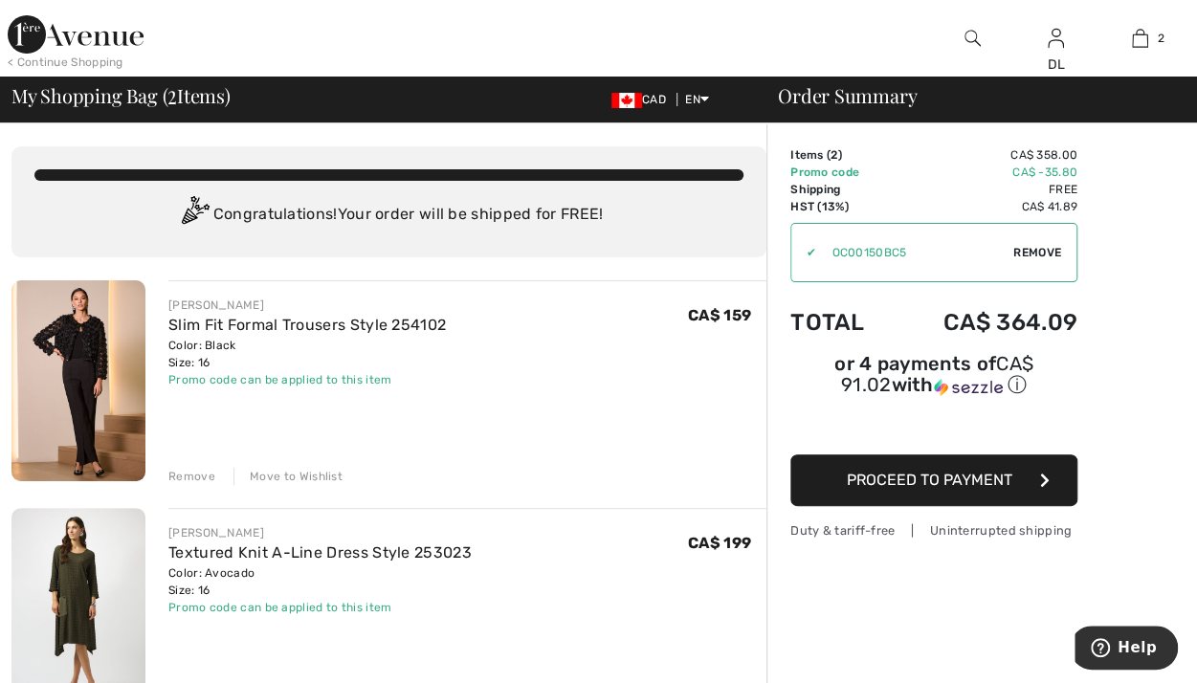
click at [859, 483] on span "Proceed to Payment" at bounding box center [930, 480] width 166 height 18
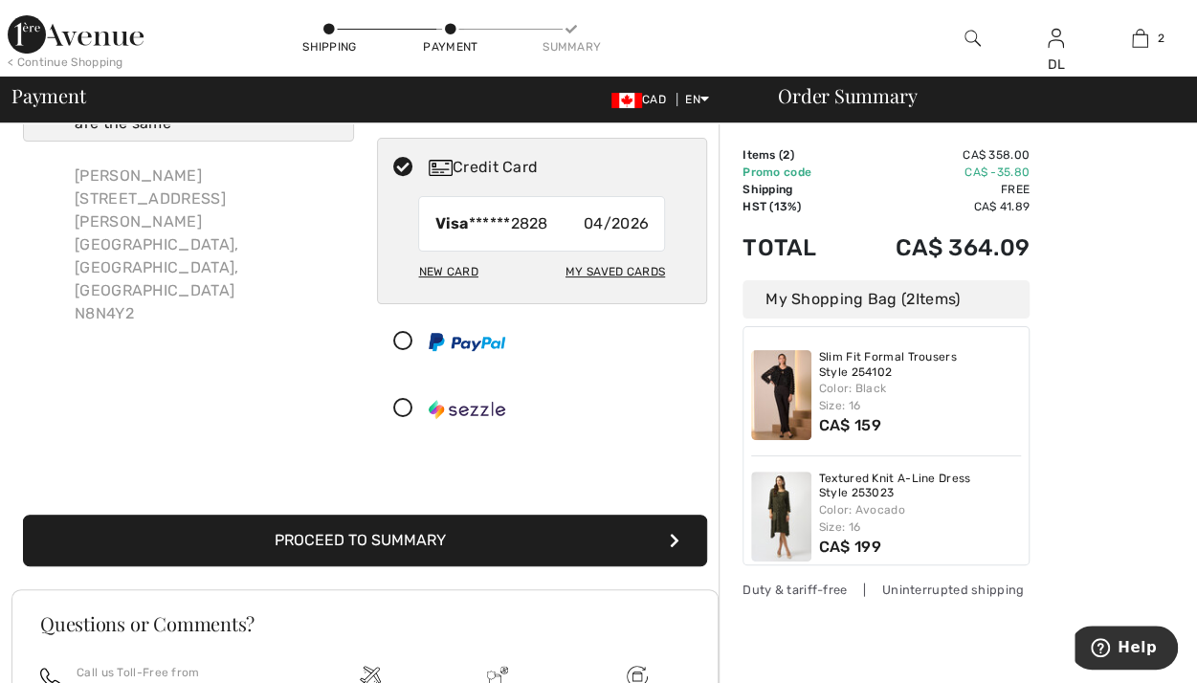
scroll to position [96, 0]
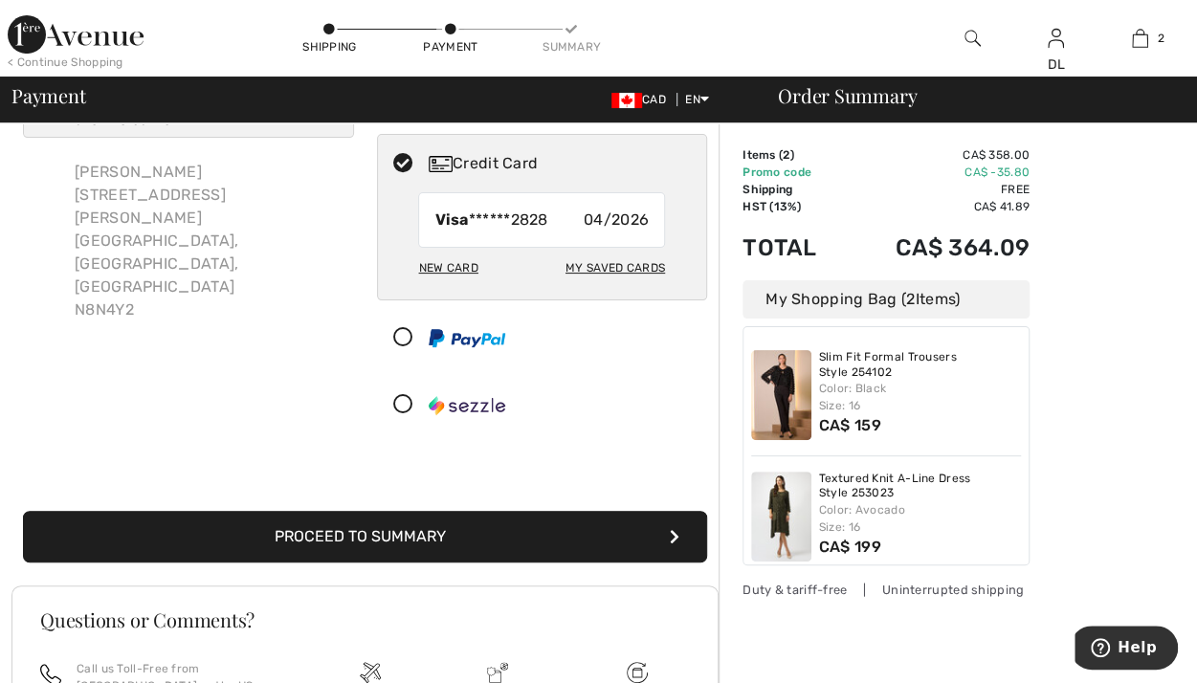
click at [415, 534] on button "Proceed to Summary" at bounding box center [365, 537] width 684 height 52
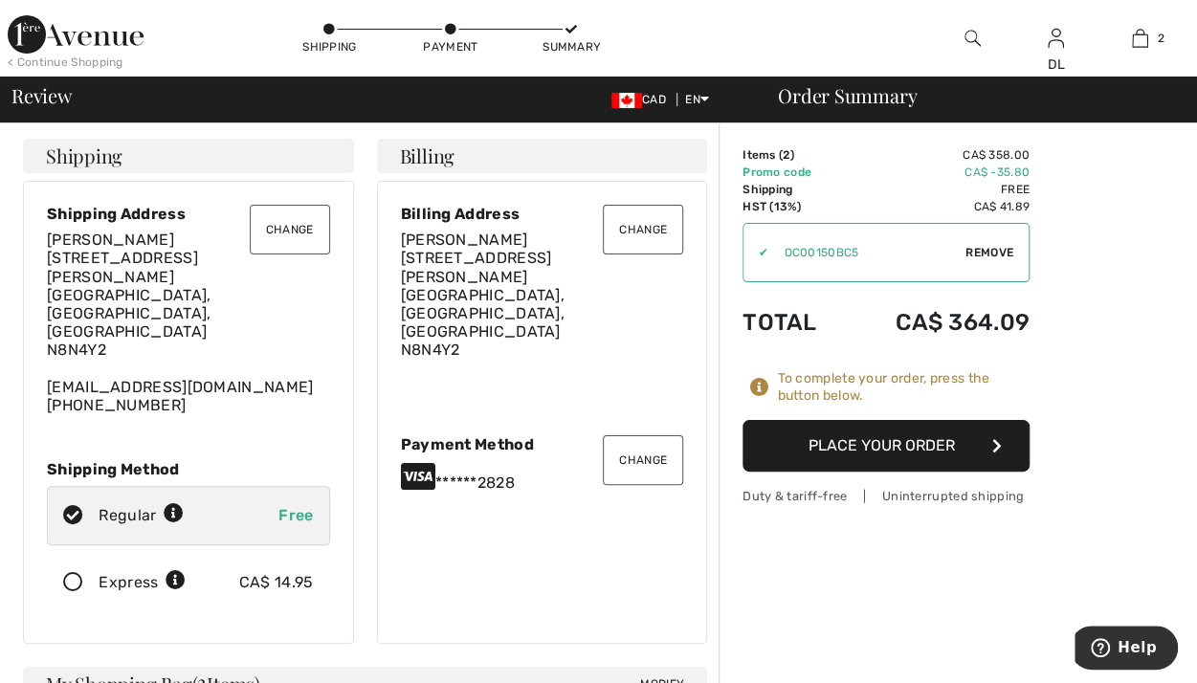
click at [63, 573] on icon at bounding box center [73, 583] width 51 height 20
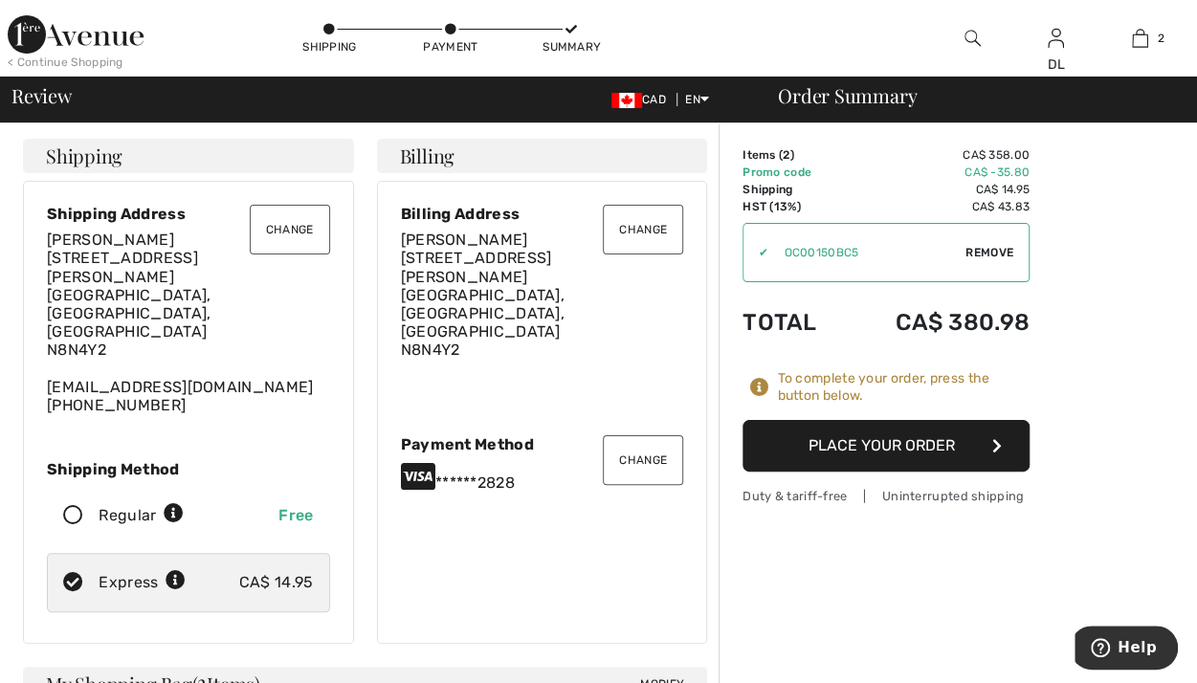
click at [879, 445] on button "Place Your Order" at bounding box center [885, 446] width 287 height 52
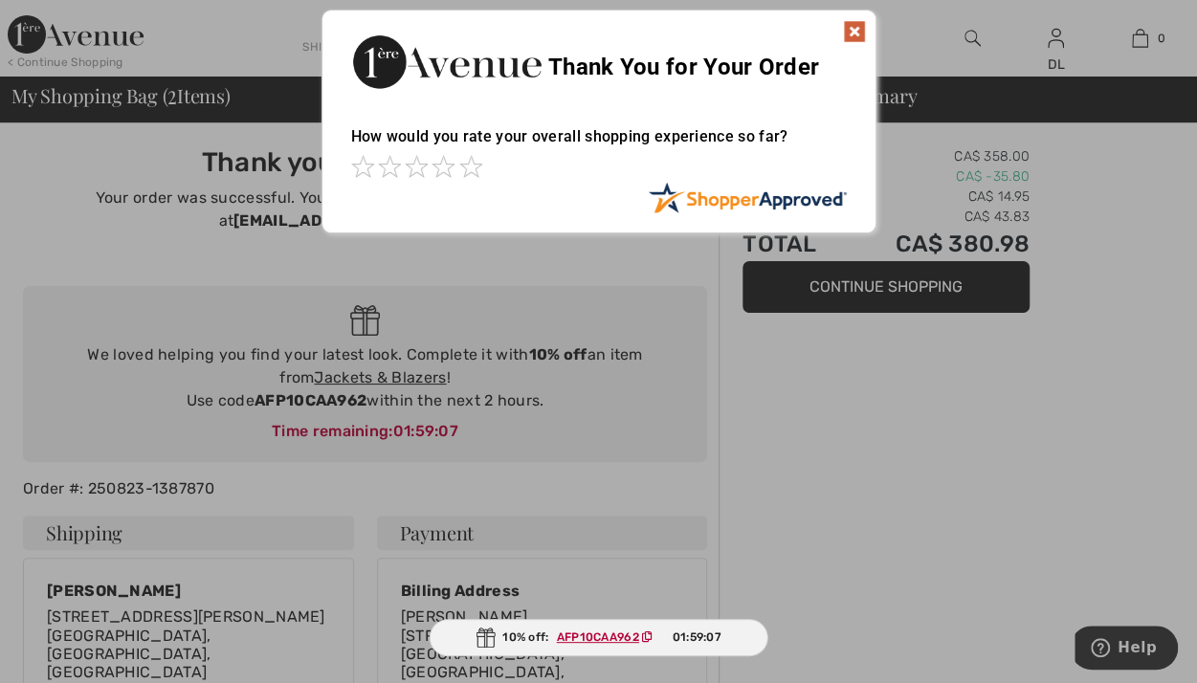
click at [848, 32] on img at bounding box center [854, 31] width 23 height 23
